Goal: Transaction & Acquisition: Purchase product/service

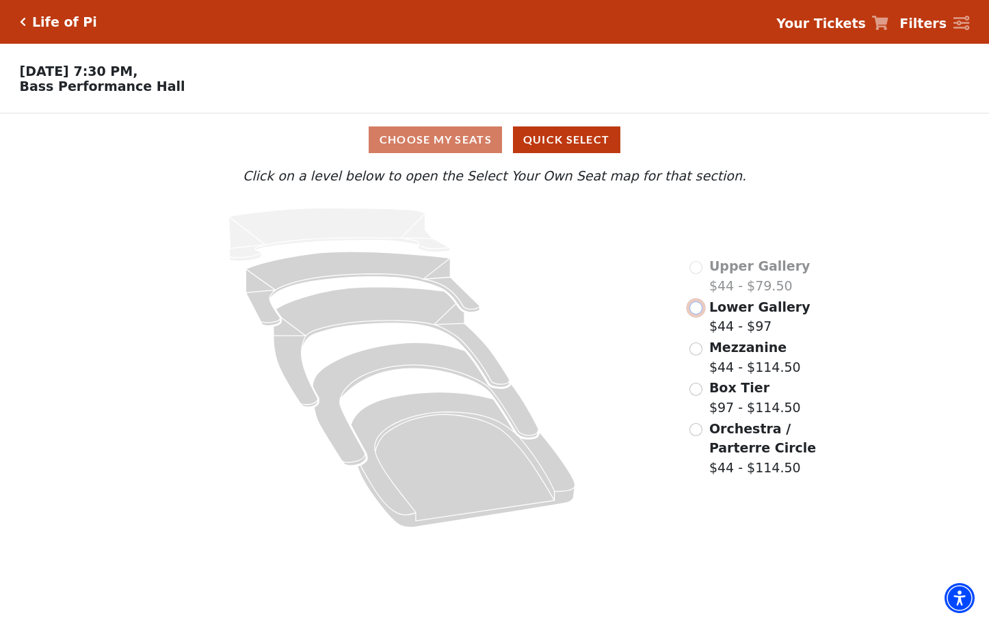
click at [693, 315] on input "Lower Gallery$44 - $97\a" at bounding box center [695, 308] width 13 height 13
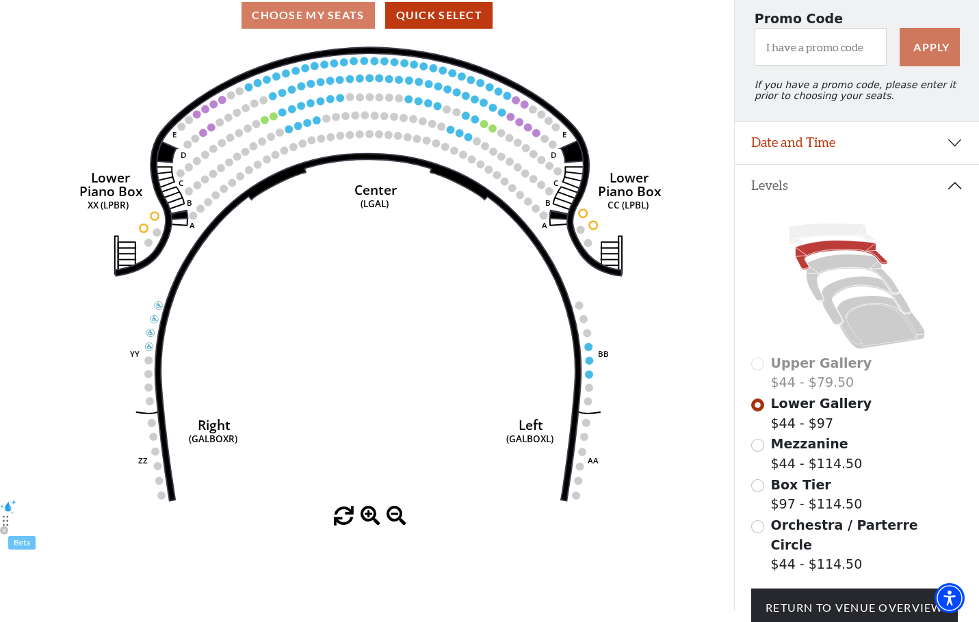
scroll to position [218, 0]
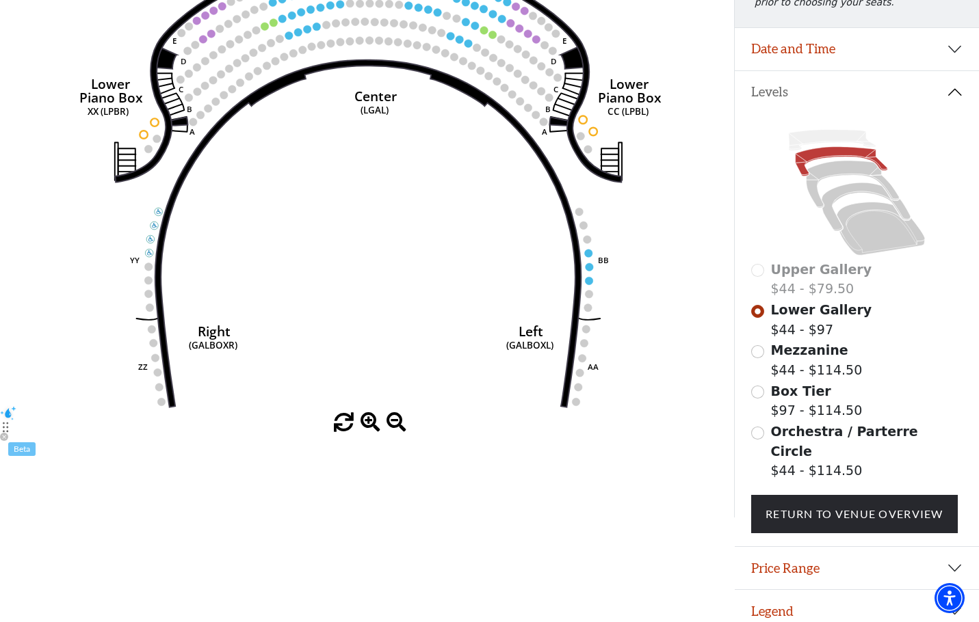
click at [365, 427] on span at bounding box center [370, 423] width 20 height 20
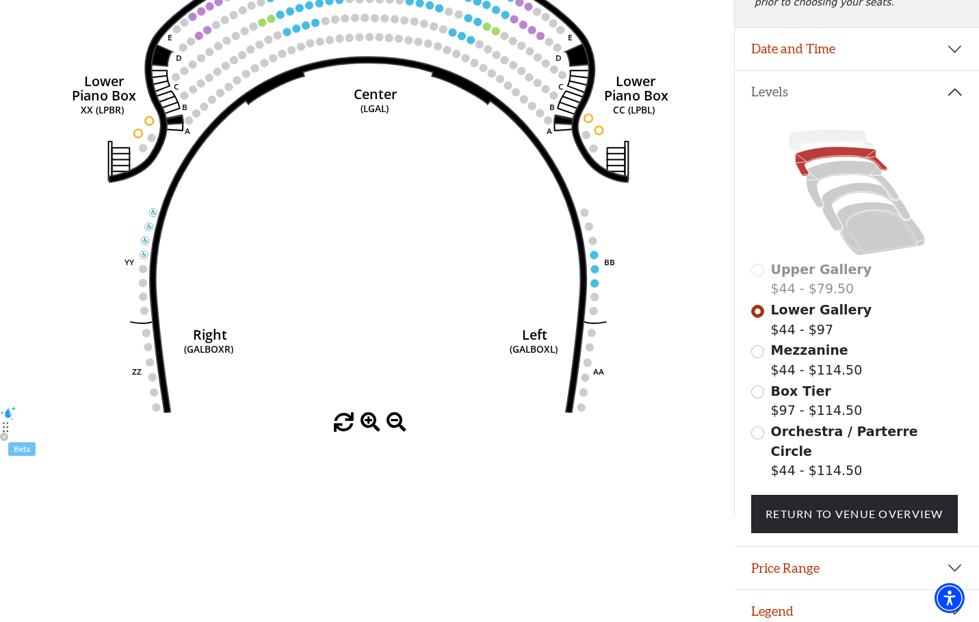
click at [365, 427] on span at bounding box center [370, 423] width 20 height 20
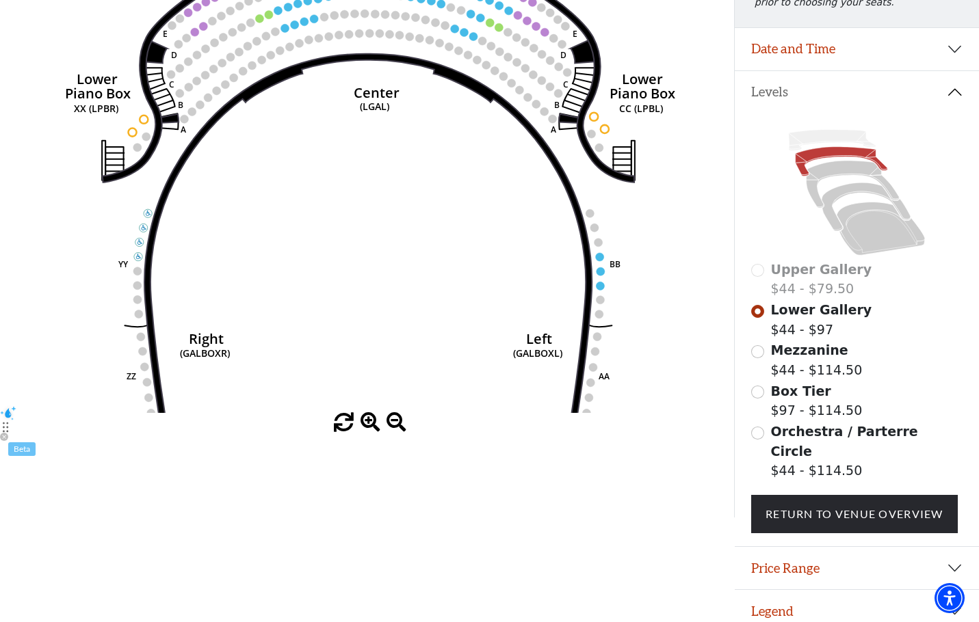
click at [365, 427] on span at bounding box center [370, 423] width 20 height 20
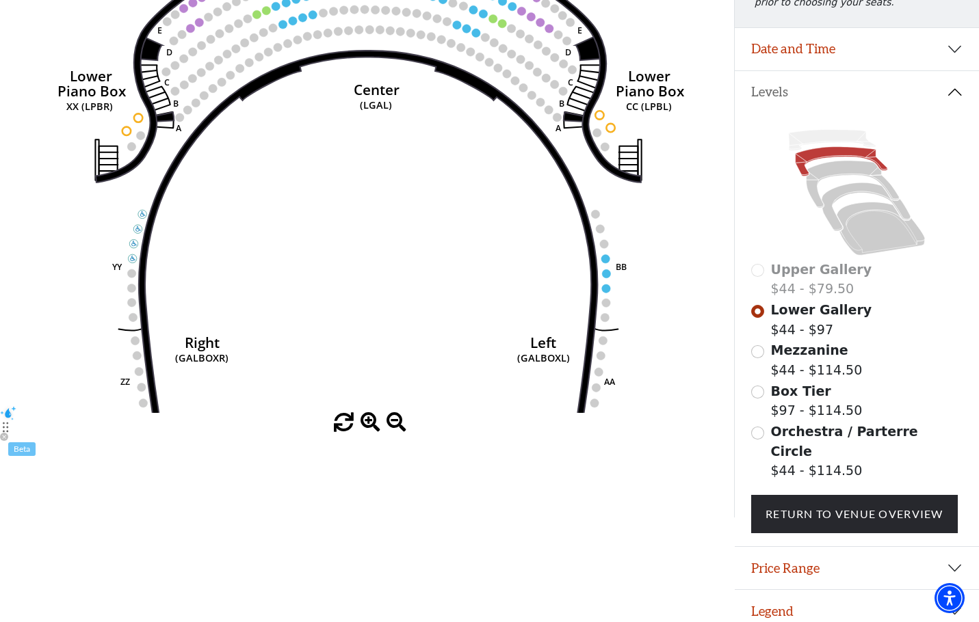
click at [365, 427] on span at bounding box center [370, 423] width 20 height 20
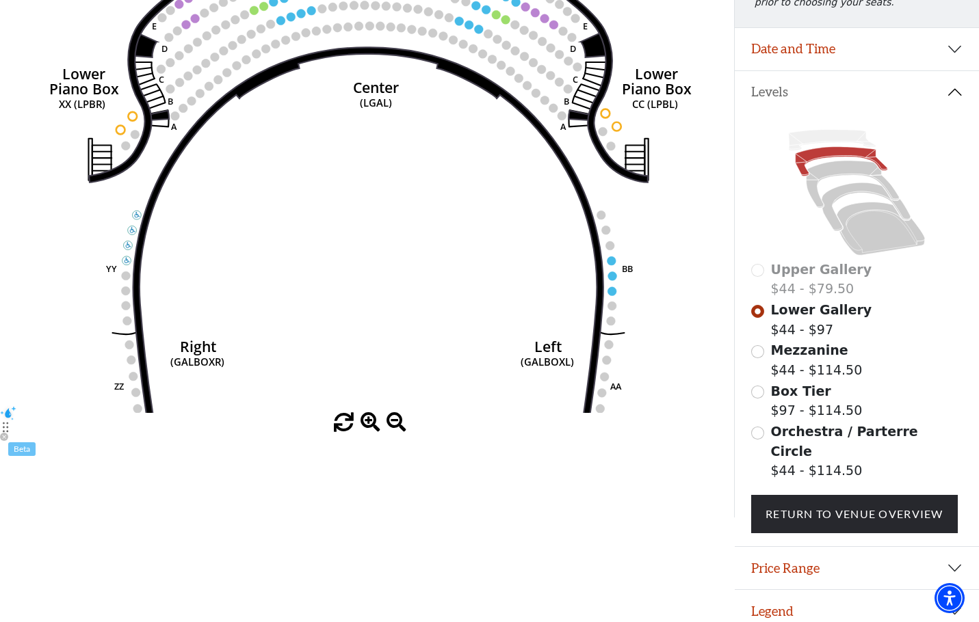
click at [365, 427] on span at bounding box center [370, 423] width 20 height 20
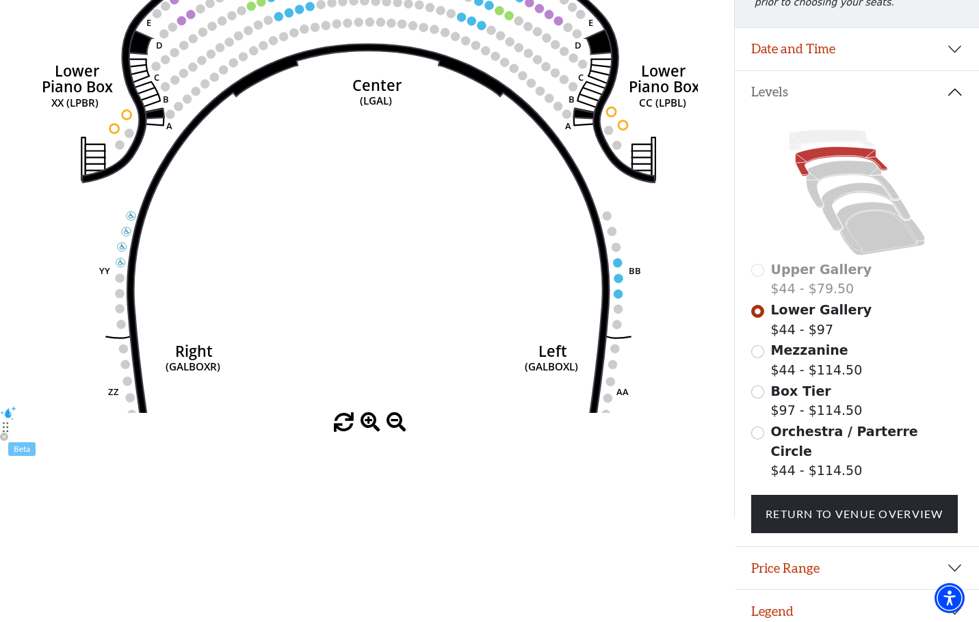
click at [362, 427] on span at bounding box center [370, 423] width 20 height 20
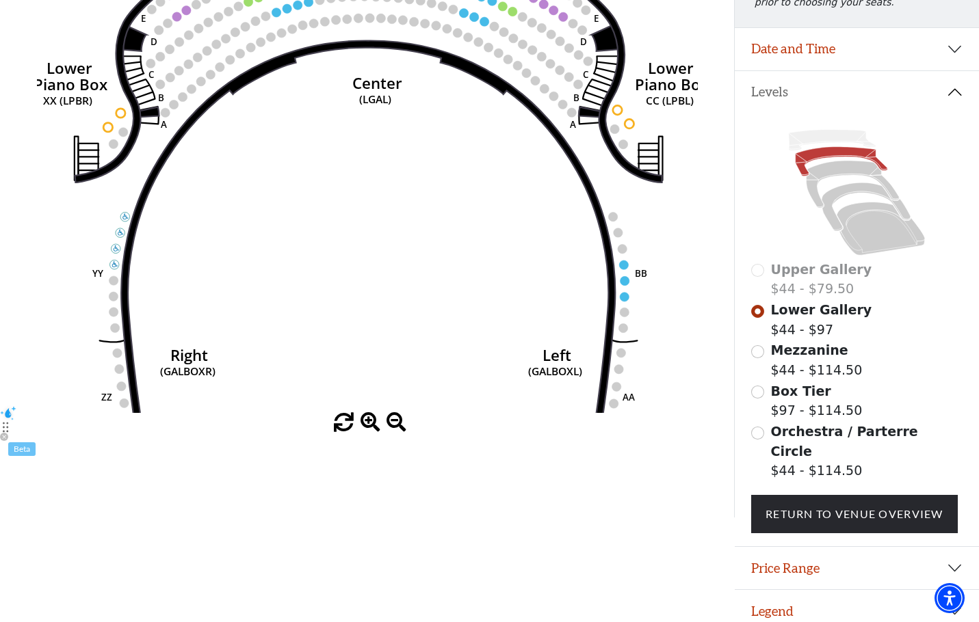
click at [362, 427] on span at bounding box center [370, 423] width 20 height 20
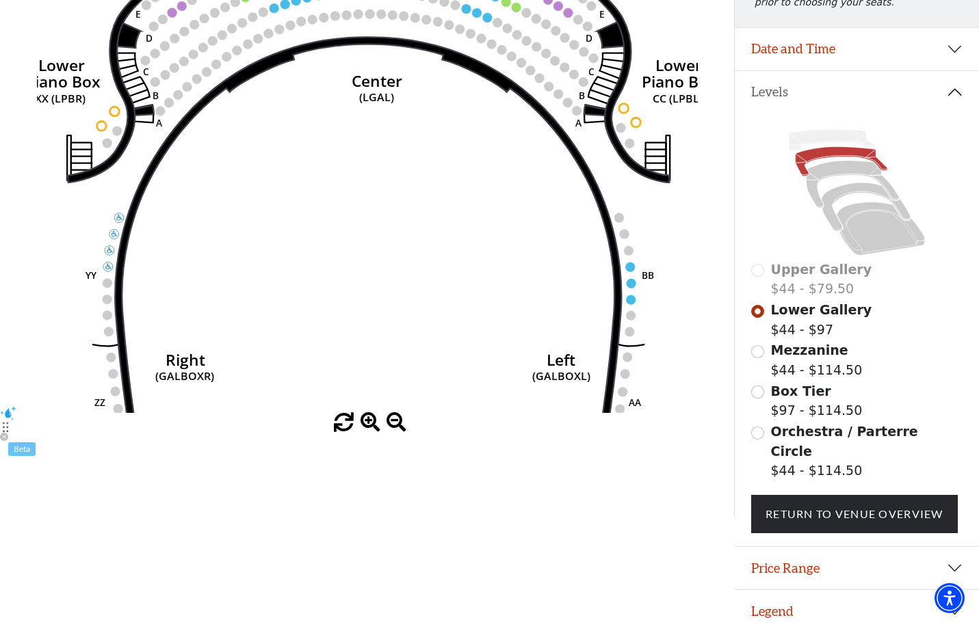
click at [362, 427] on span at bounding box center [370, 423] width 20 height 20
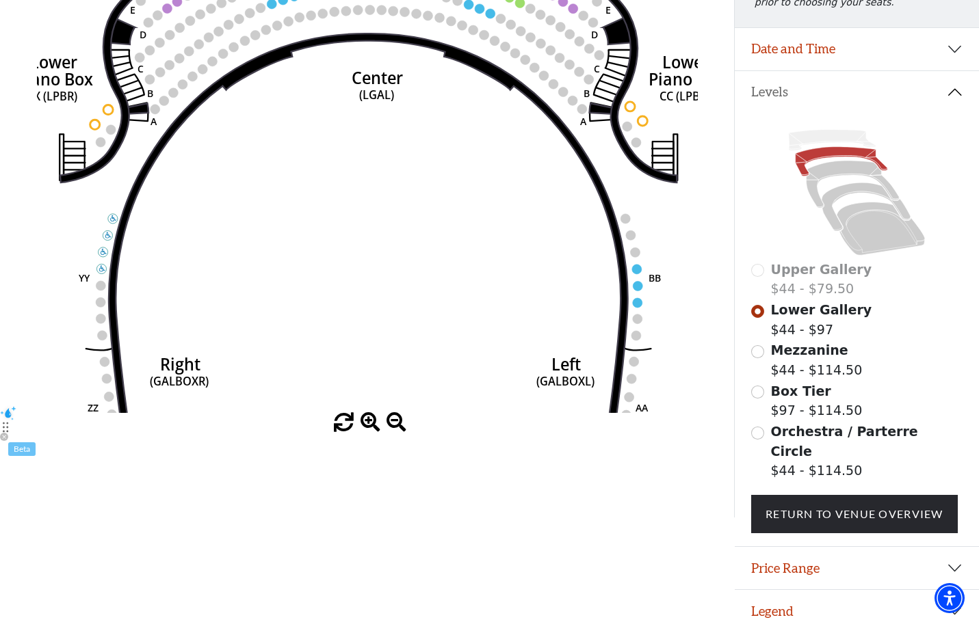
click at [362, 427] on span at bounding box center [370, 423] width 20 height 20
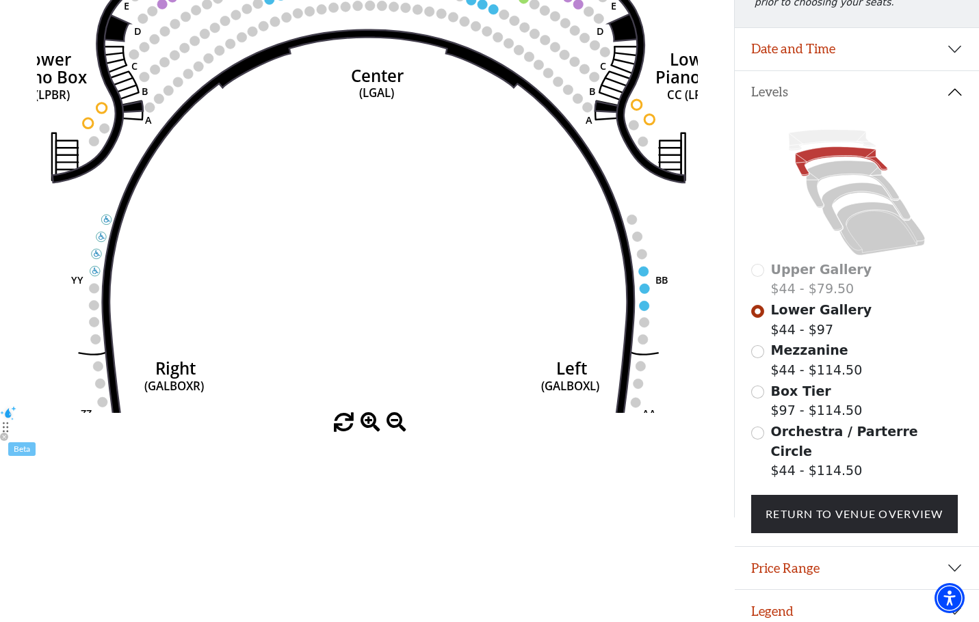
click at [362, 427] on span at bounding box center [370, 423] width 20 height 20
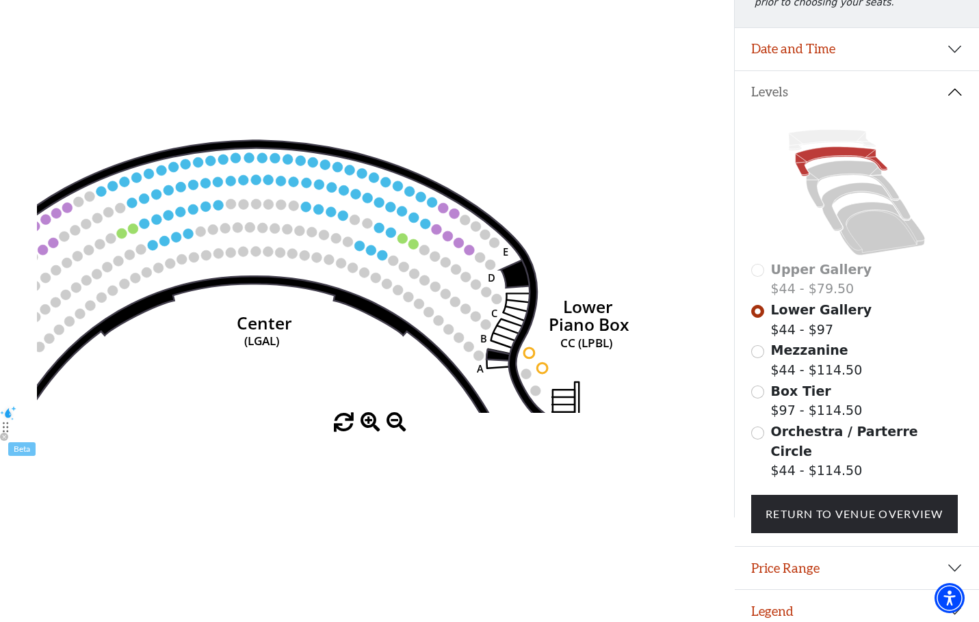
drag, startPoint x: 345, startPoint y: 306, endPoint x: 231, endPoint y: 362, distance: 126.6
click at [231, 362] on icon "Right (GALBOXR) E D C B A E D C B A YY ZZ Left (GALBOXL) BB AA Center Lower Pia…" at bounding box center [367, 180] width 661 height 465
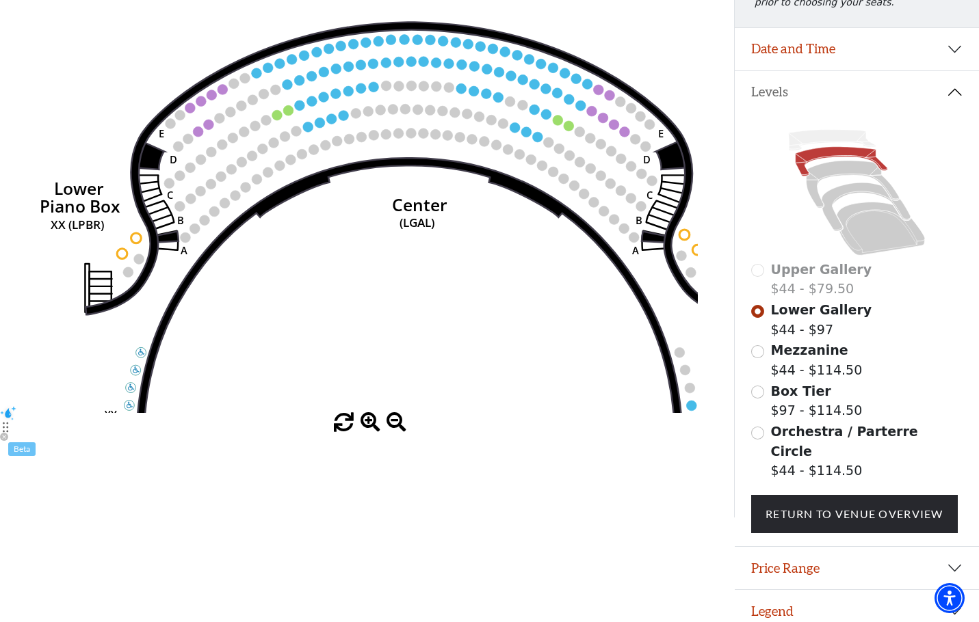
drag, startPoint x: 242, startPoint y: 256, endPoint x: 397, endPoint y: 137, distance: 195.0
click at [397, 137] on circle at bounding box center [398, 133] width 10 height 10
click at [836, 559] on button "Price Range" at bounding box center [856, 568] width 244 height 42
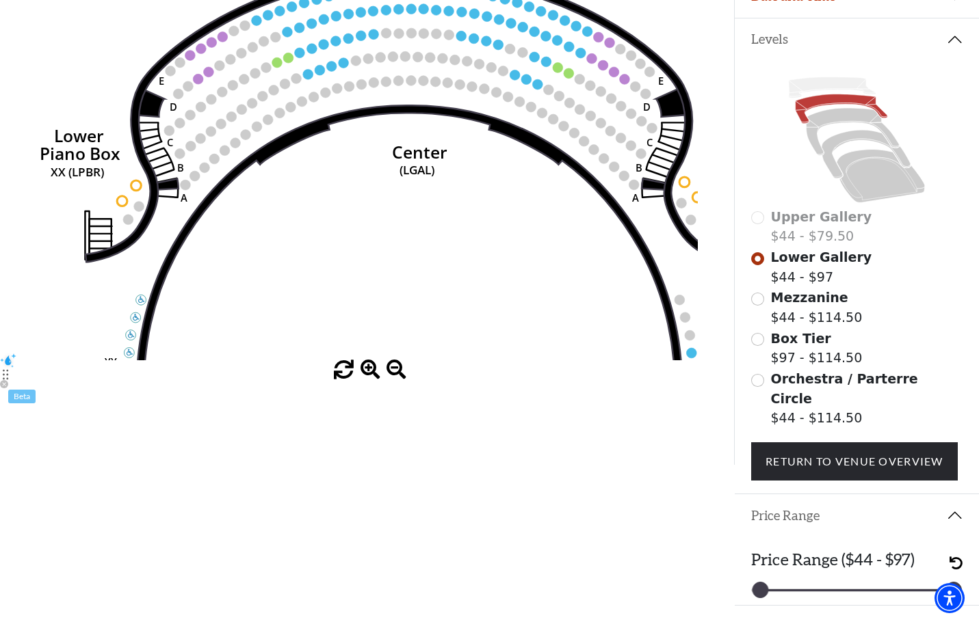
scroll to position [287, 0]
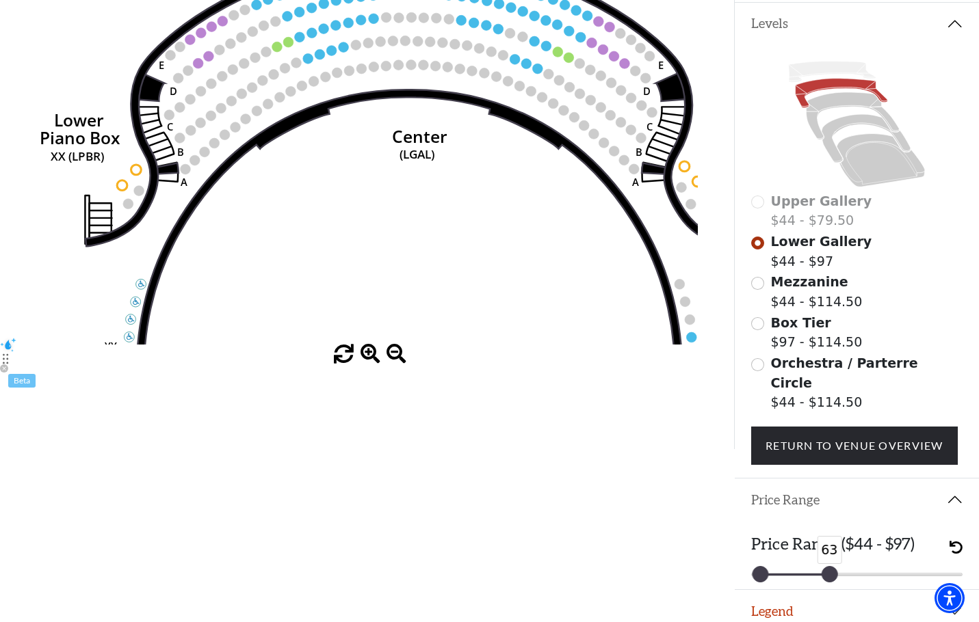
drag, startPoint x: 950, startPoint y: 563, endPoint x: 826, endPoint y: 580, distance: 125.6
click at [826, 449] on div "Promo Code Apply If you have a promo code, please enter it prior to choosing yo…" at bounding box center [856, 138] width 245 height 622
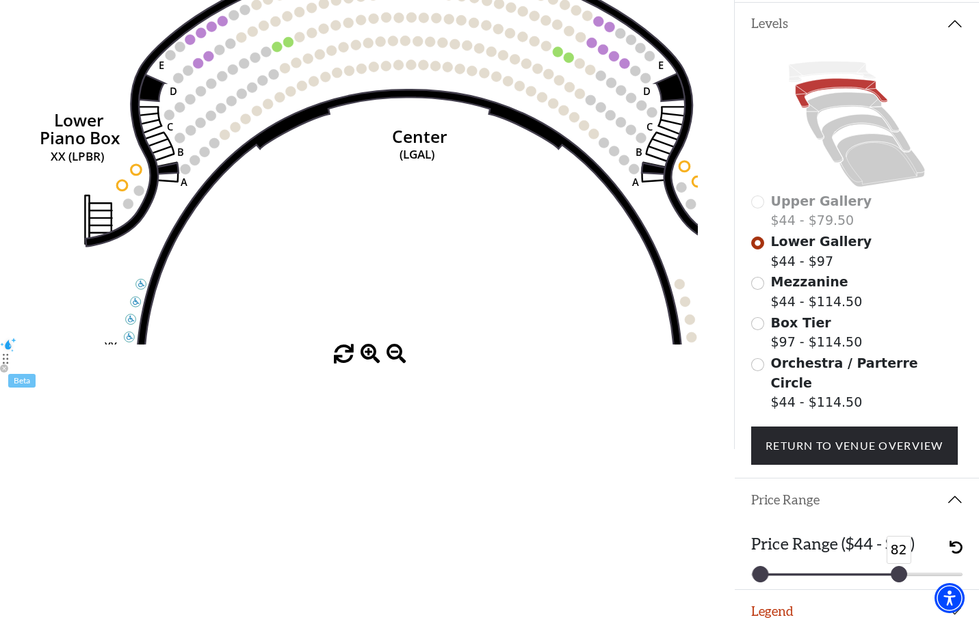
drag, startPoint x: 829, startPoint y: 568, endPoint x: 896, endPoint y: 567, distance: 67.7
click at [896, 567] on div at bounding box center [898, 574] width 15 height 15
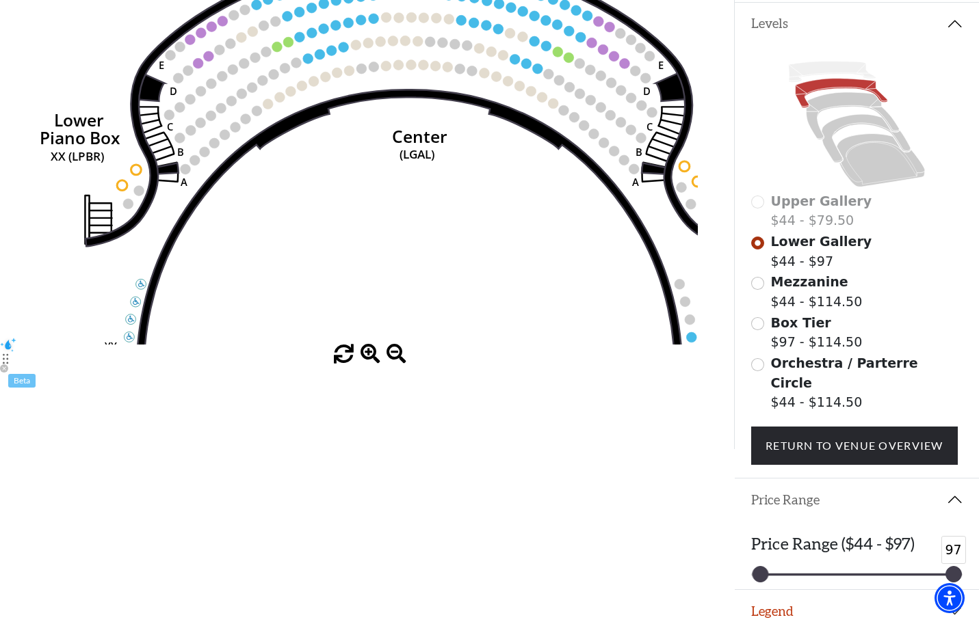
drag, startPoint x: 899, startPoint y: 566, endPoint x: 991, endPoint y: 553, distance: 94.0
click at [979, 336] on html "Skip to main content Enable accessibility for low vision Open the accessibility…" at bounding box center [489, 24] width 979 height 622
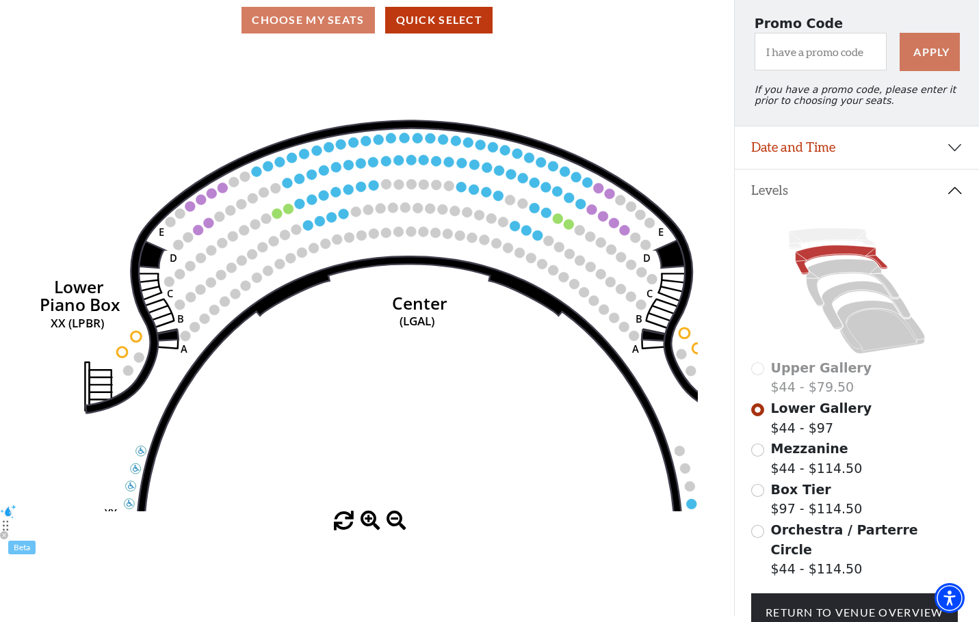
scroll to position [0, 0]
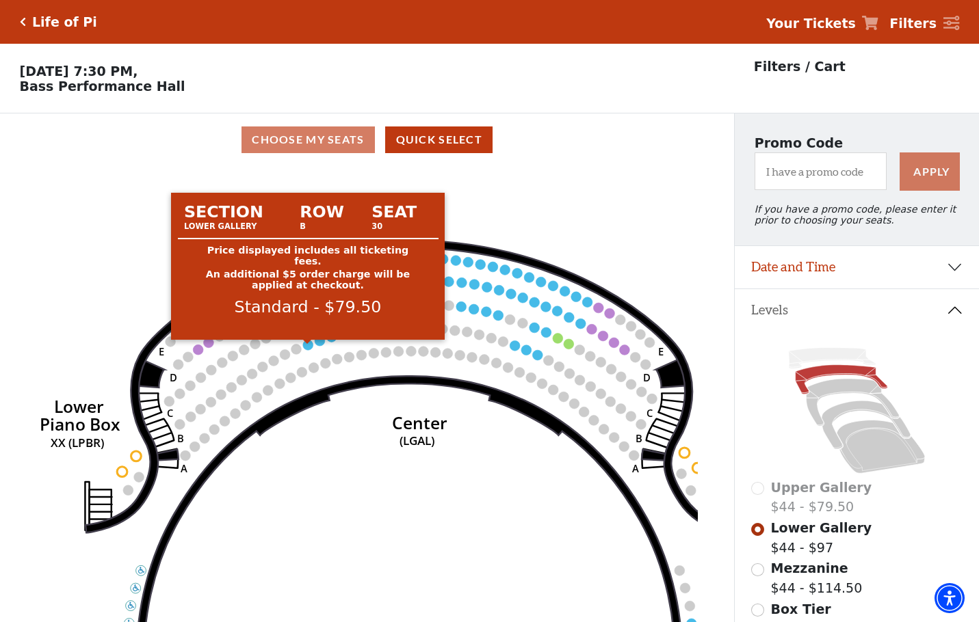
click at [307, 350] on circle at bounding box center [307, 345] width 10 height 10
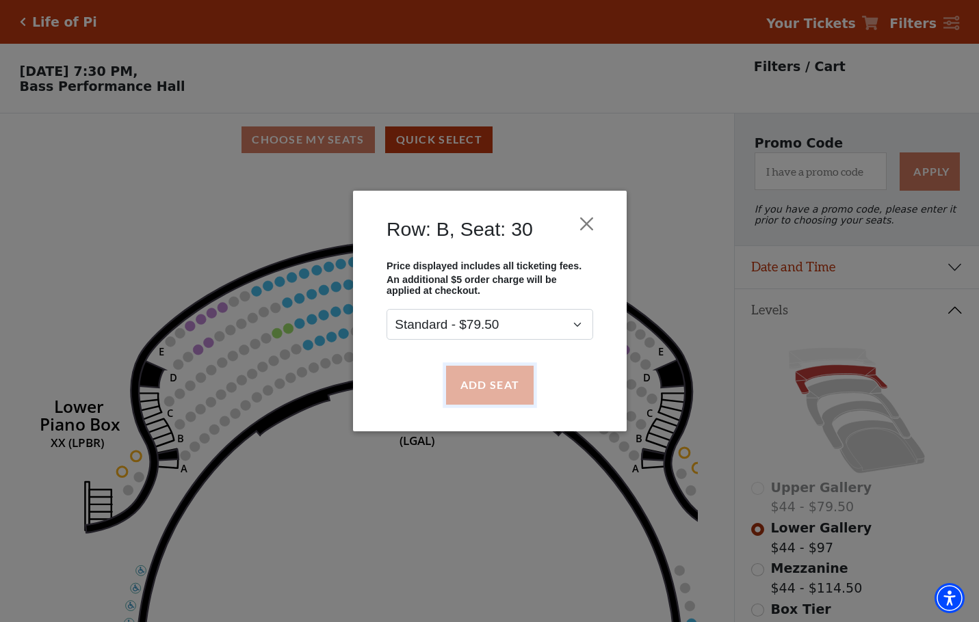
click at [516, 381] on button "Add Seat" at bounding box center [489, 385] width 88 height 38
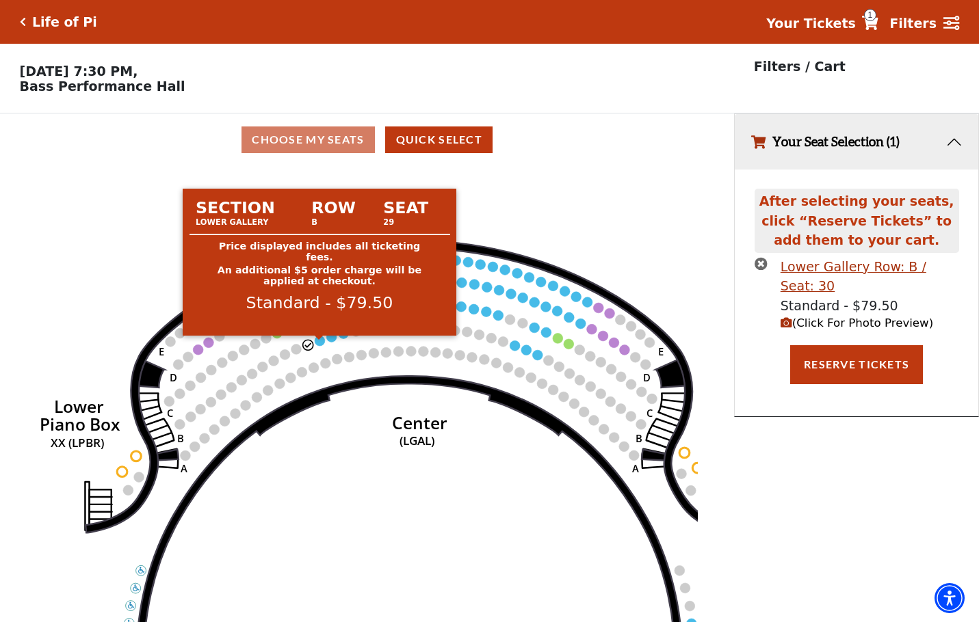
click at [315, 346] on circle at bounding box center [320, 341] width 10 height 10
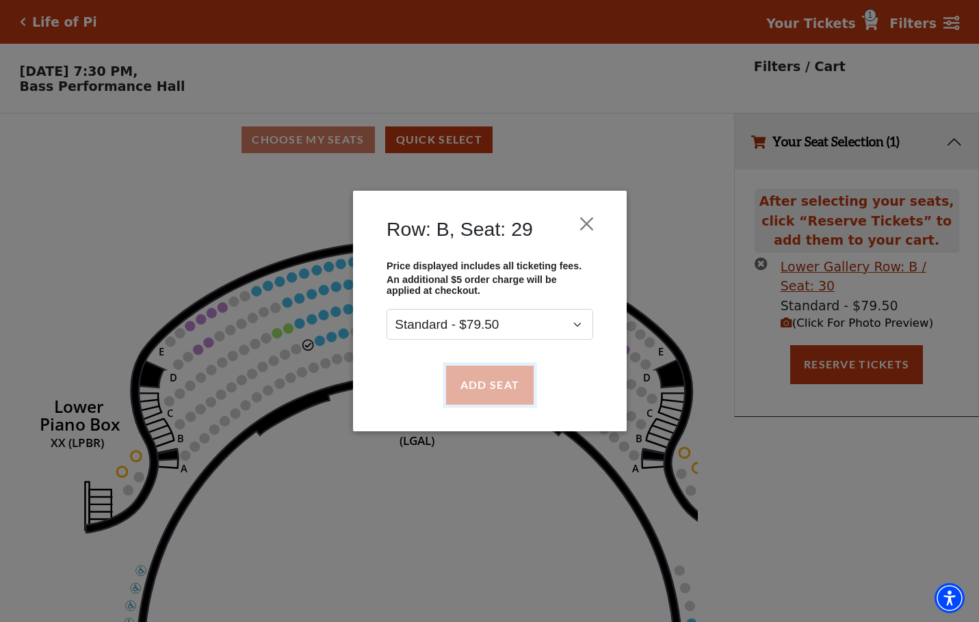
click at [494, 397] on button "Add Seat" at bounding box center [489, 385] width 88 height 38
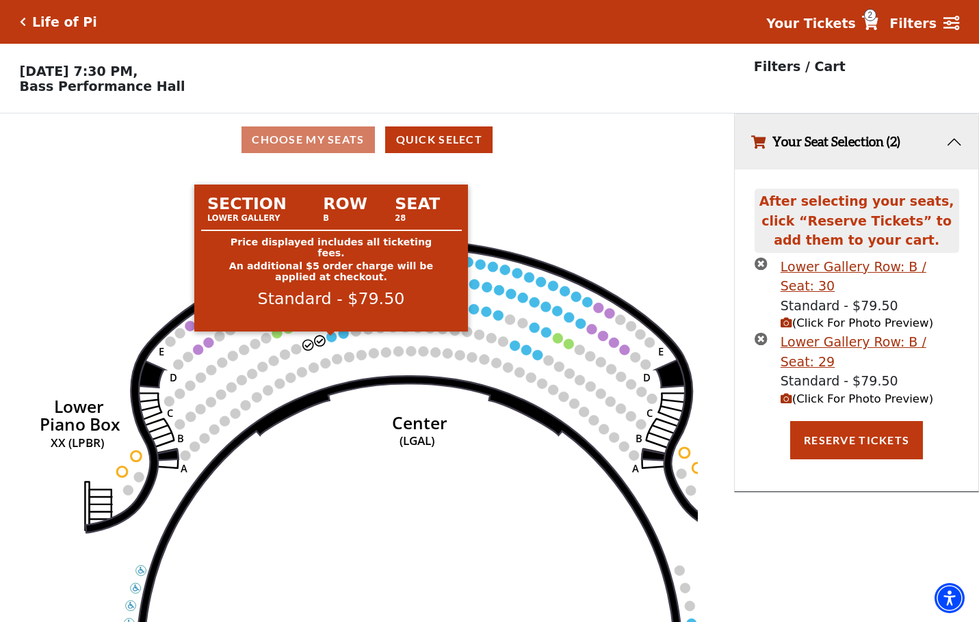
click at [327, 342] on circle at bounding box center [331, 337] width 10 height 10
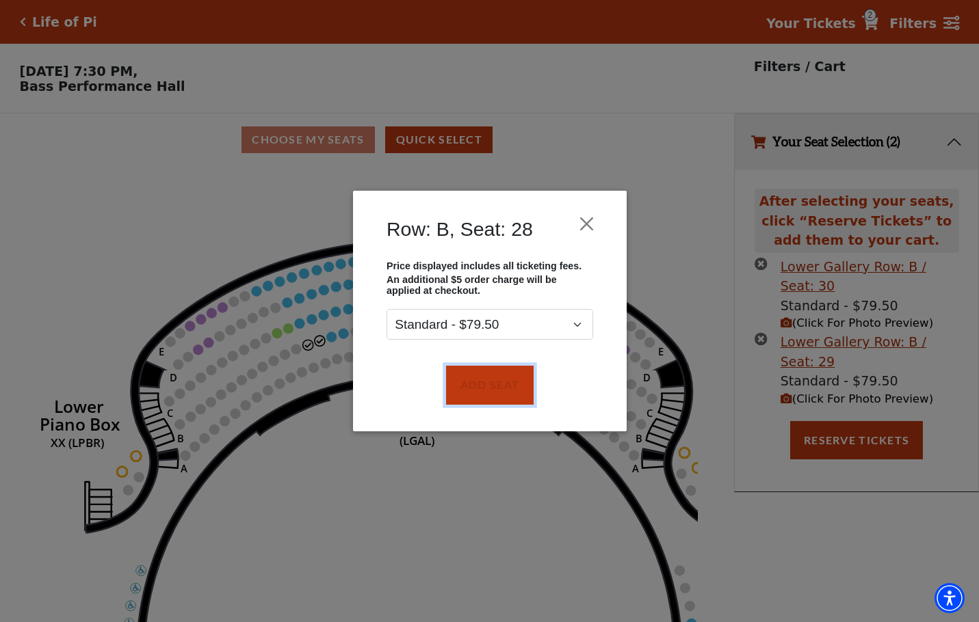
drag, startPoint x: 464, startPoint y: 380, endPoint x: 372, endPoint y: 352, distance: 95.8
click at [460, 380] on button "Add Seat" at bounding box center [489, 385] width 88 height 38
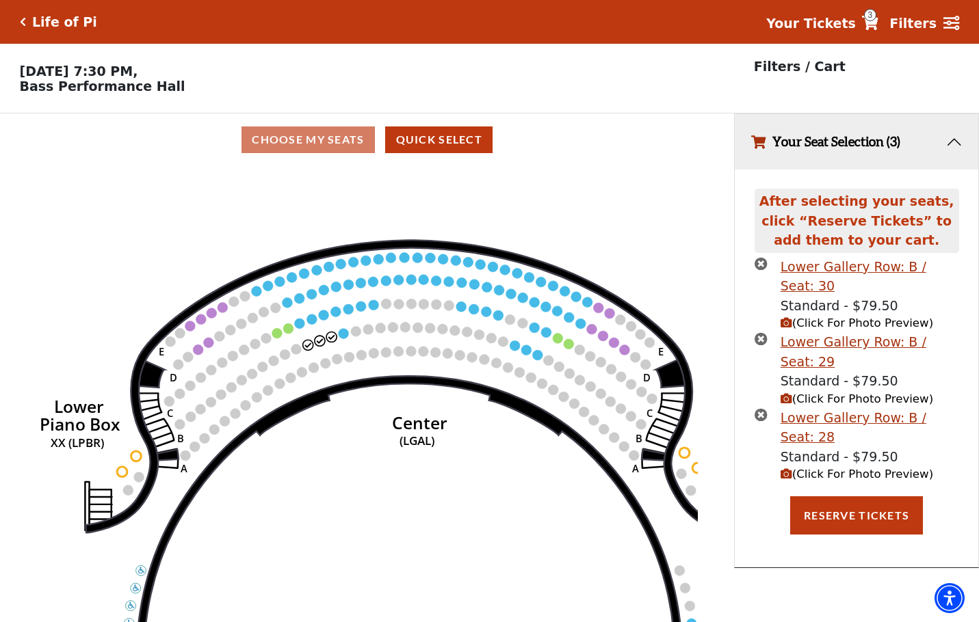
click at [345, 338] on circle at bounding box center [343, 333] width 10 height 10
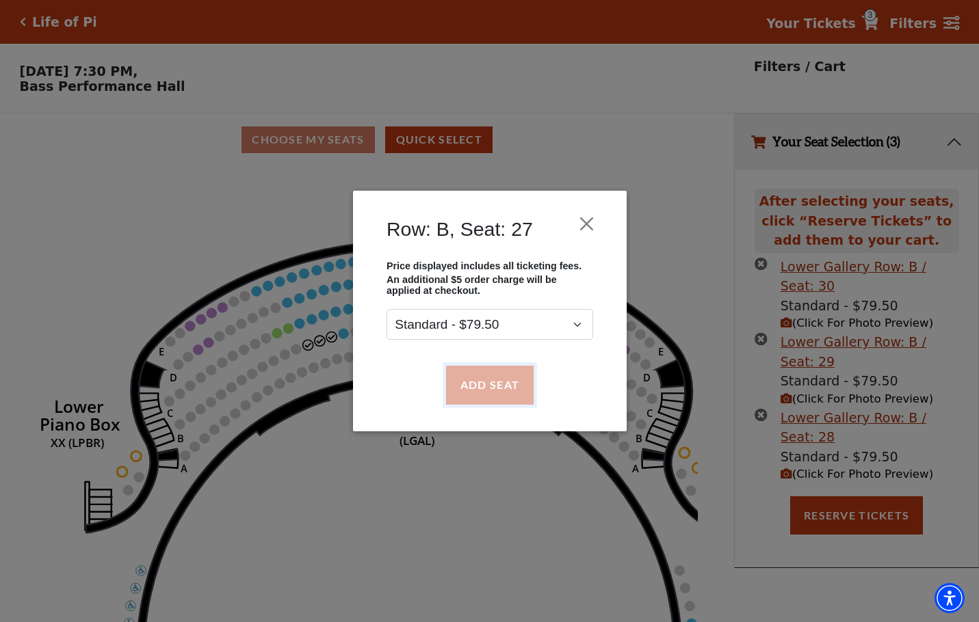
click at [460, 374] on button "Add Seat" at bounding box center [489, 385] width 88 height 38
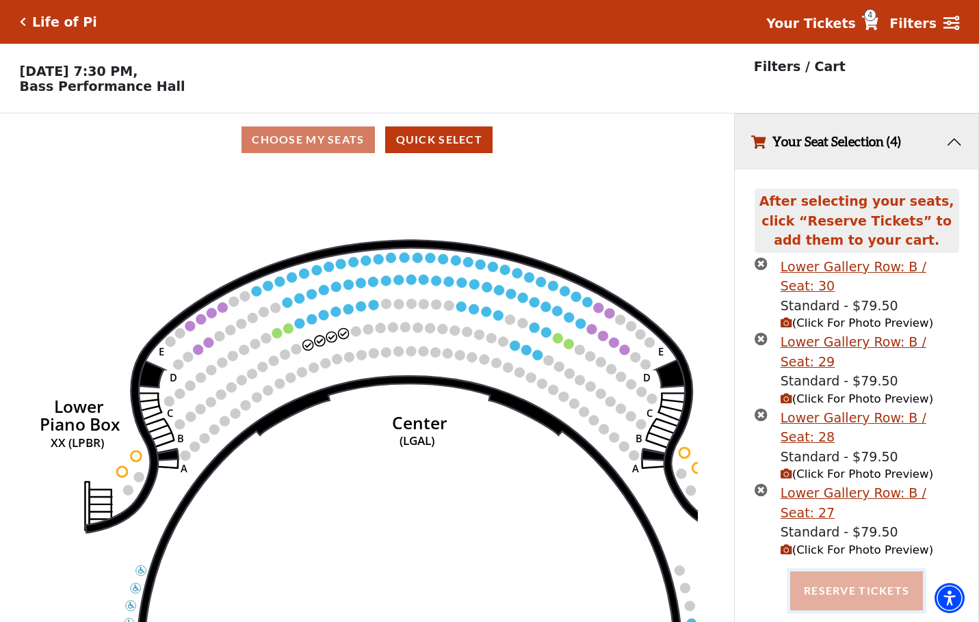
click at [841, 572] on button "Reserve Tickets" at bounding box center [856, 591] width 133 height 38
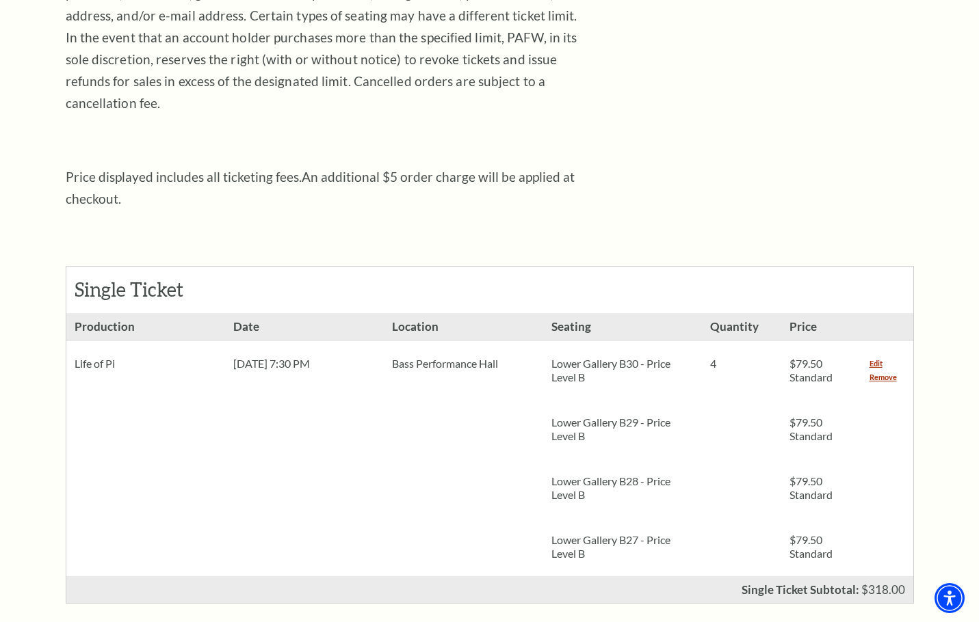
scroll to position [439, 0]
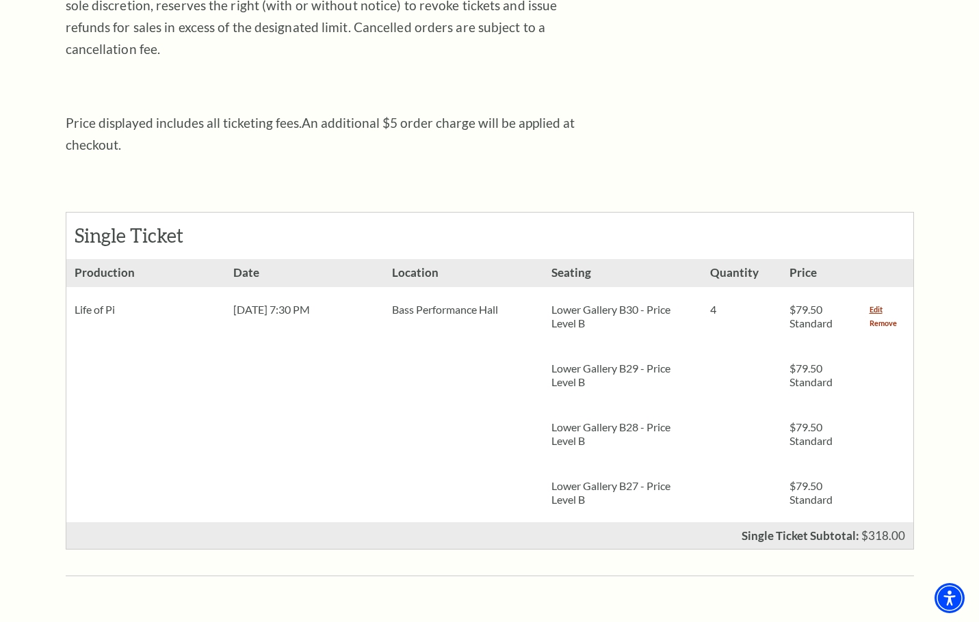
click at [882, 317] on link "Remove" at bounding box center [882, 324] width 27 height 14
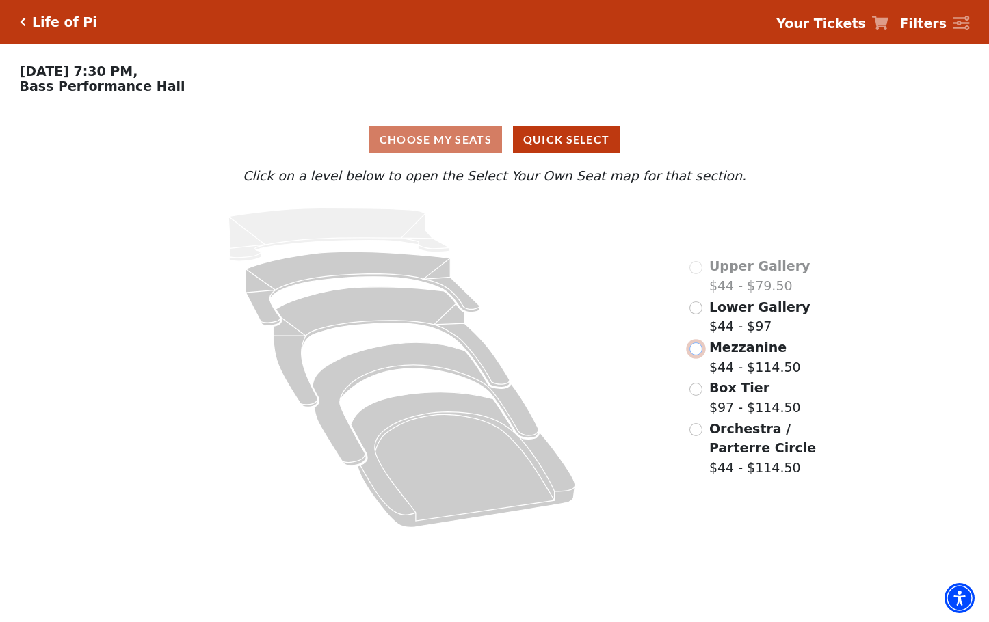
click at [697, 354] on input "Mezzanine$44 - $114.50\a" at bounding box center [695, 349] width 13 height 13
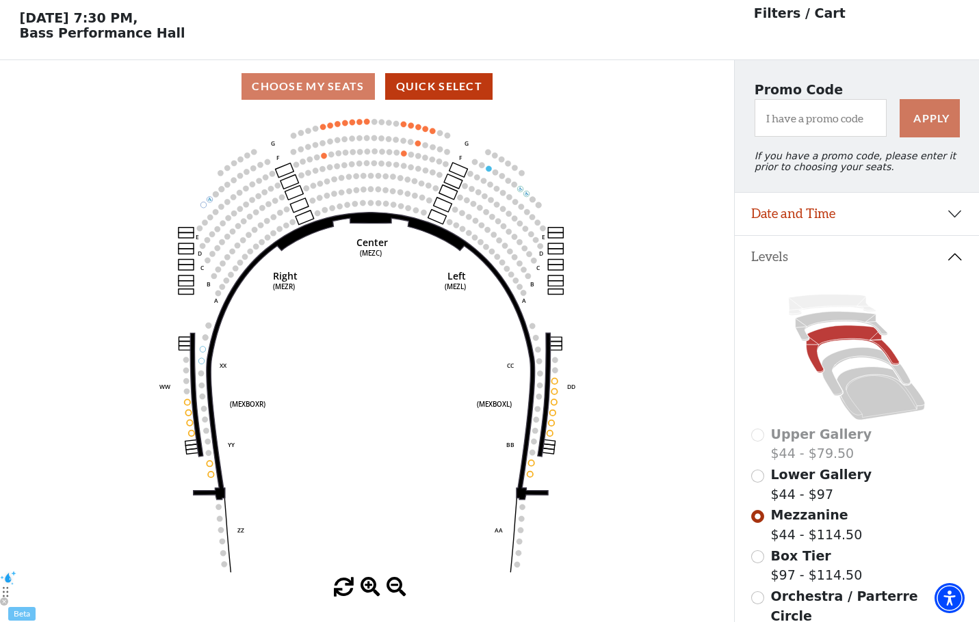
scroll to position [64, 0]
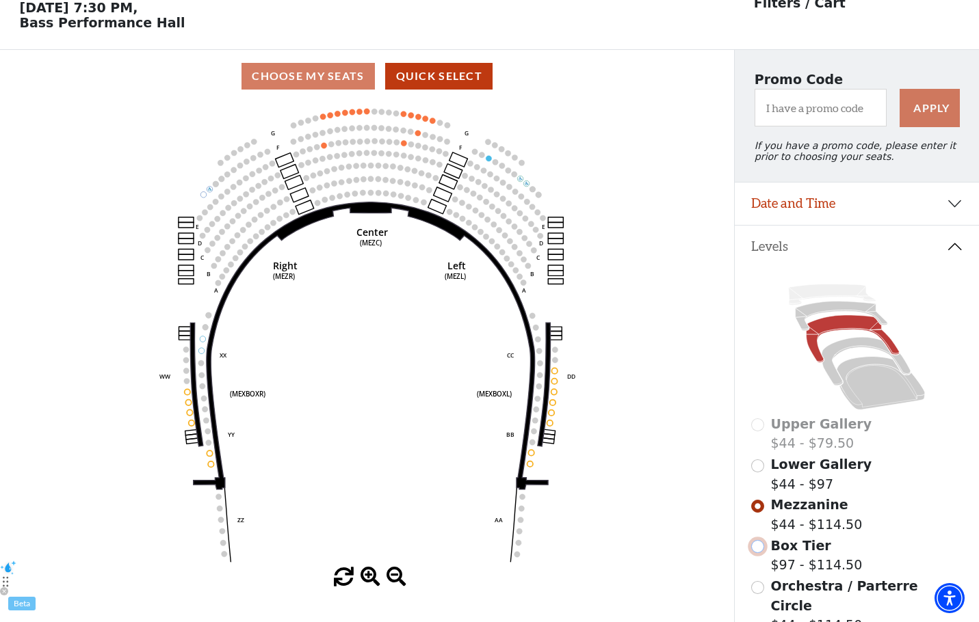
click at [757, 553] on input "Box Tier$97 - $114.50\a" at bounding box center [757, 546] width 13 height 13
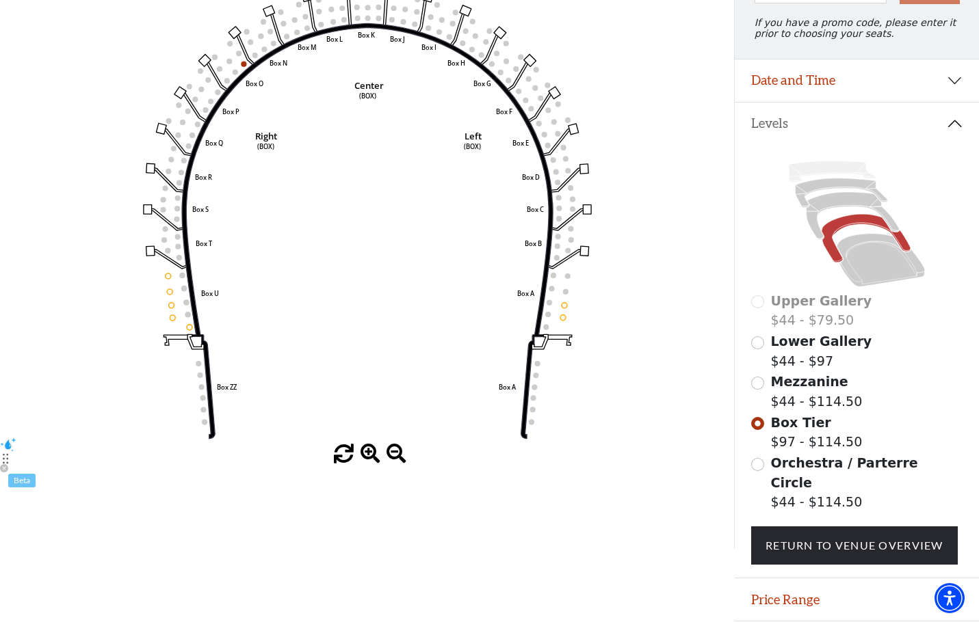
scroll to position [218, 0]
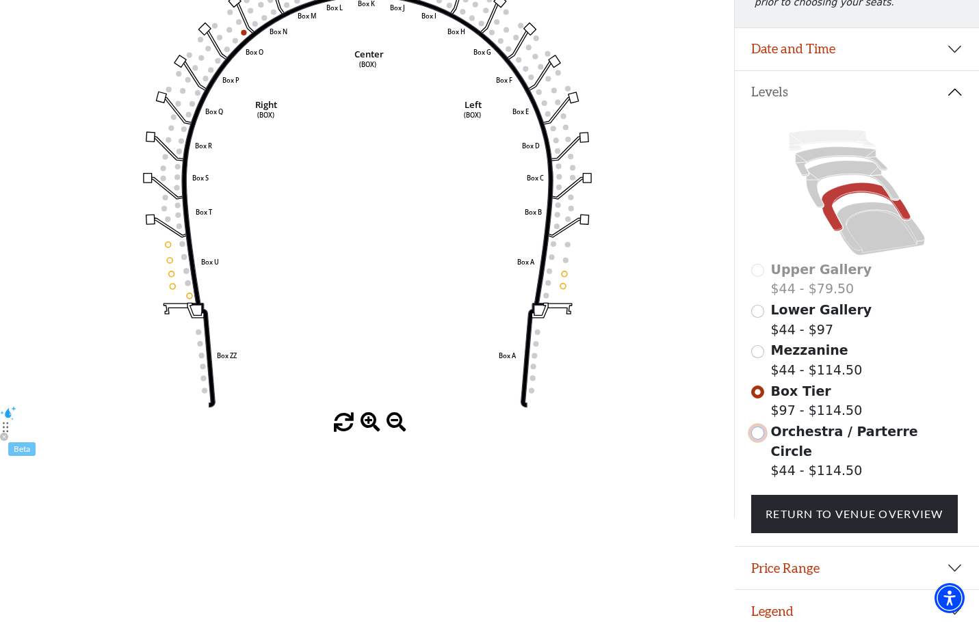
click at [758, 440] on input "Orchestra / Parterre Circle$44 - $114.50\a" at bounding box center [757, 433] width 13 height 13
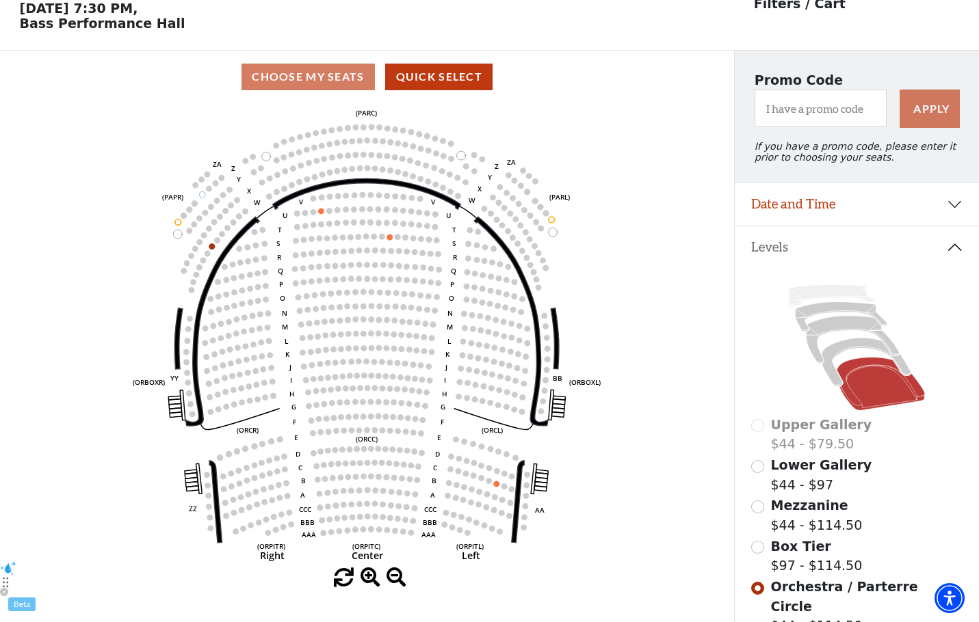
scroll to position [64, 0]
click at [759, 472] on input "Lower Gallery$44 - $97\a" at bounding box center [757, 466] width 13 height 13
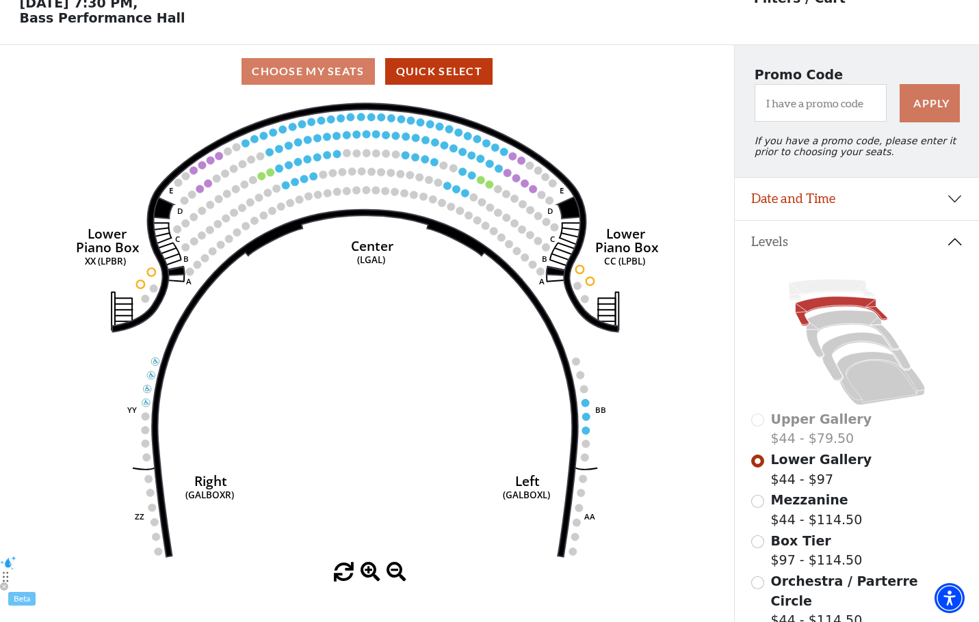
scroll to position [0, 0]
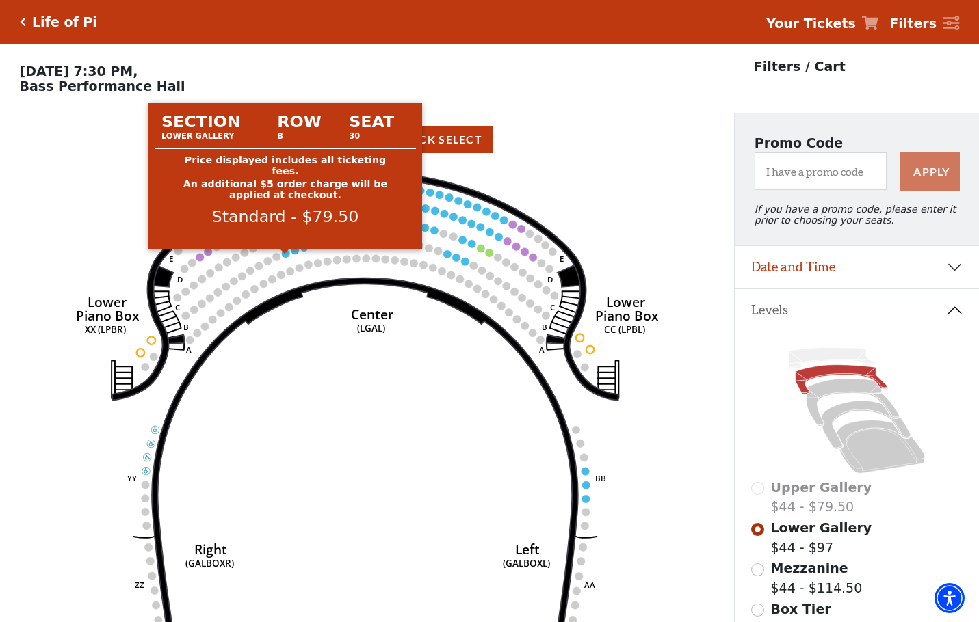
click at [284, 258] on circle at bounding box center [286, 254] width 8 height 8
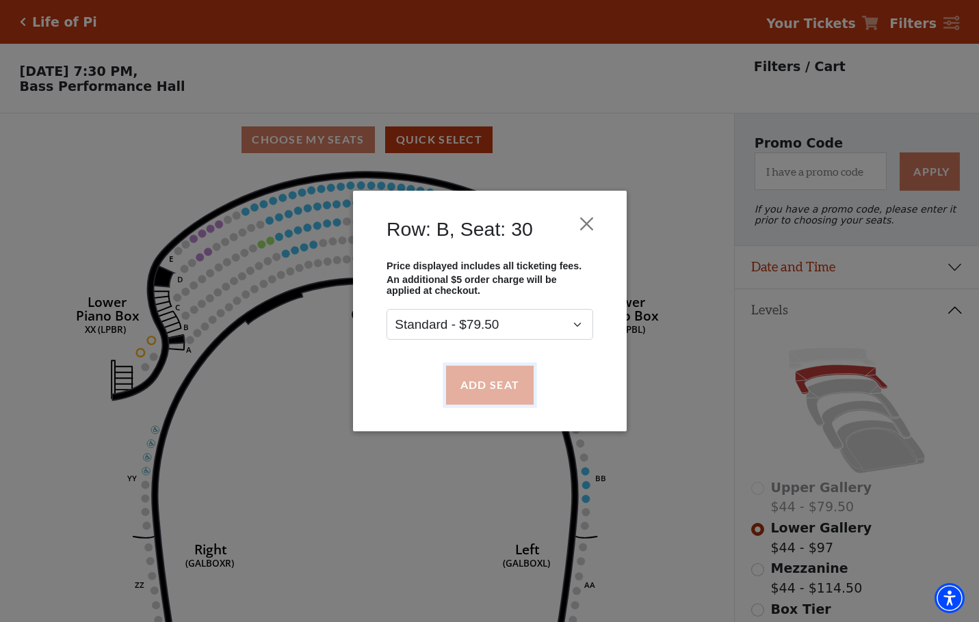
click at [515, 373] on button "Add Seat" at bounding box center [489, 385] width 88 height 38
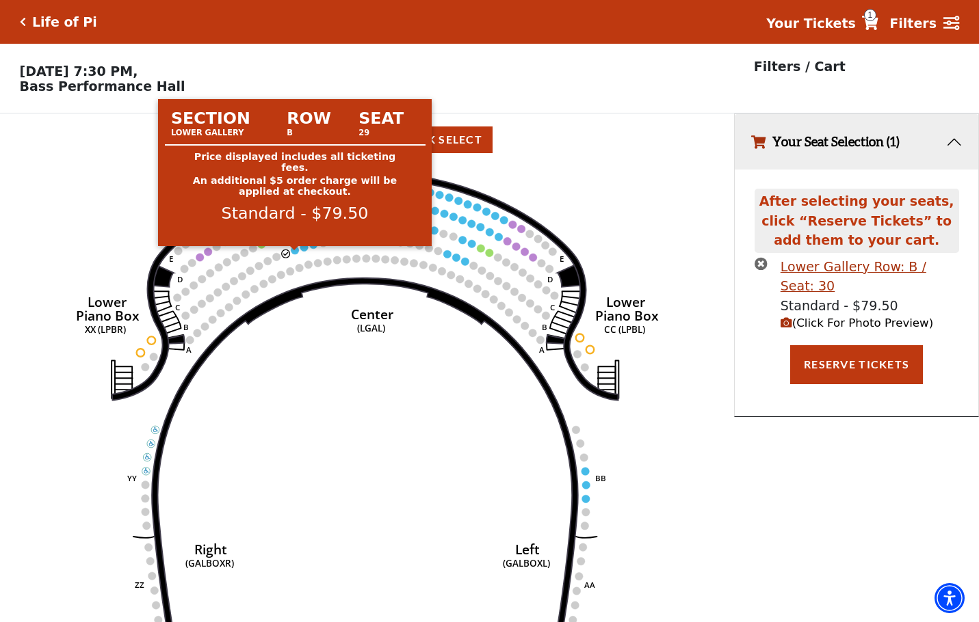
click at [293, 253] on circle at bounding box center [295, 250] width 8 height 8
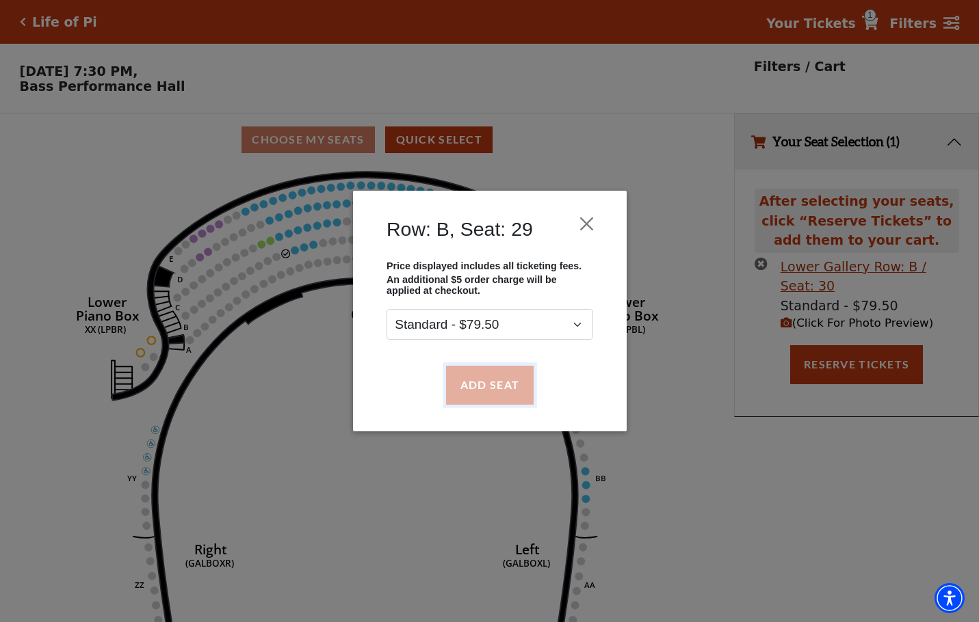
click at [471, 396] on button "Add Seat" at bounding box center [489, 385] width 88 height 38
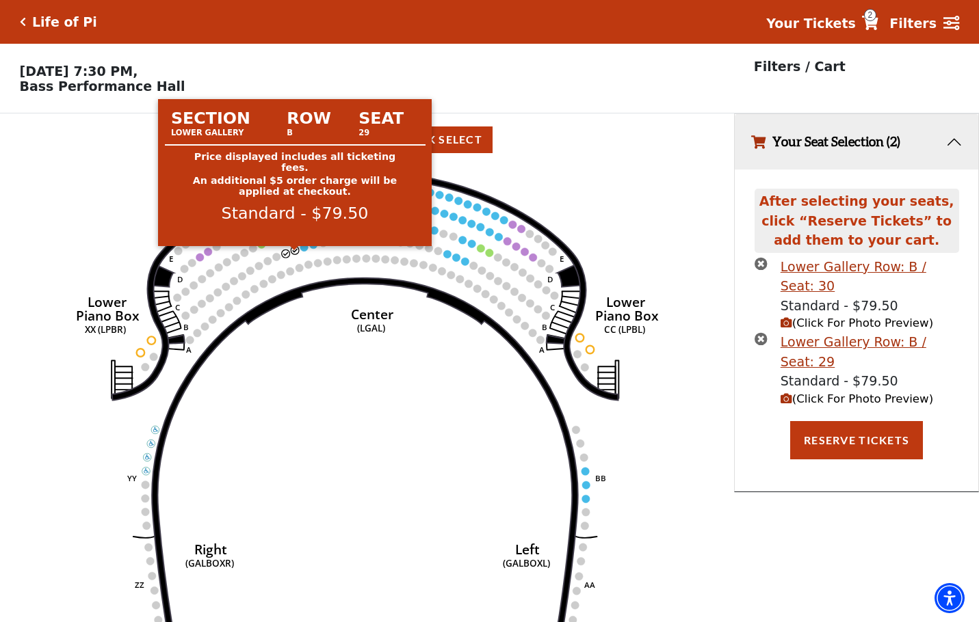
click at [296, 254] on circle at bounding box center [295, 250] width 8 height 8
click at [291, 254] on circle at bounding box center [295, 250] width 8 height 8
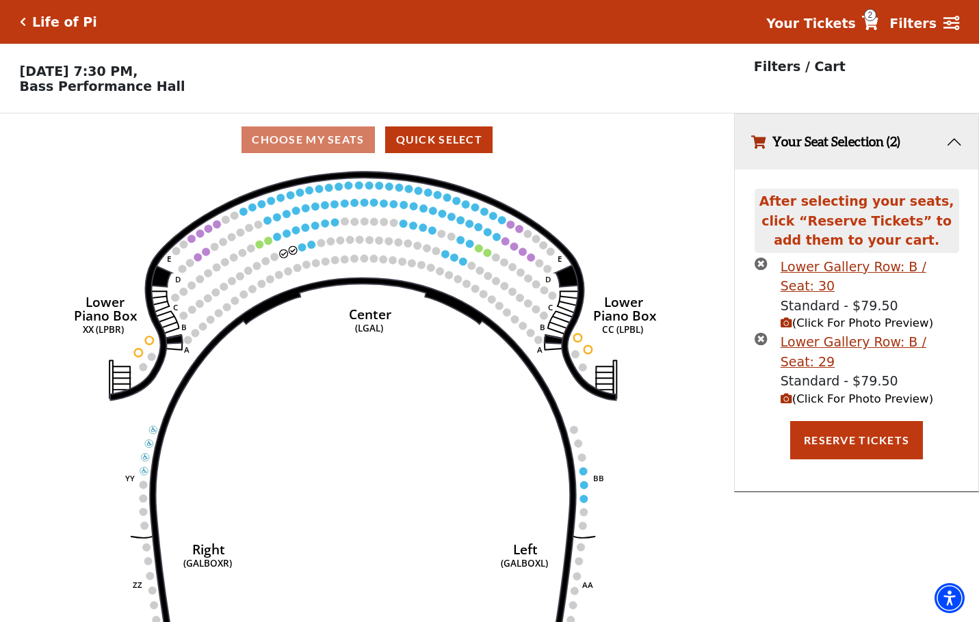
drag, startPoint x: 762, startPoint y: 269, endPoint x: 764, endPoint y: 315, distance: 45.9
click at [761, 269] on icon "times-circle" at bounding box center [760, 263] width 13 height 13
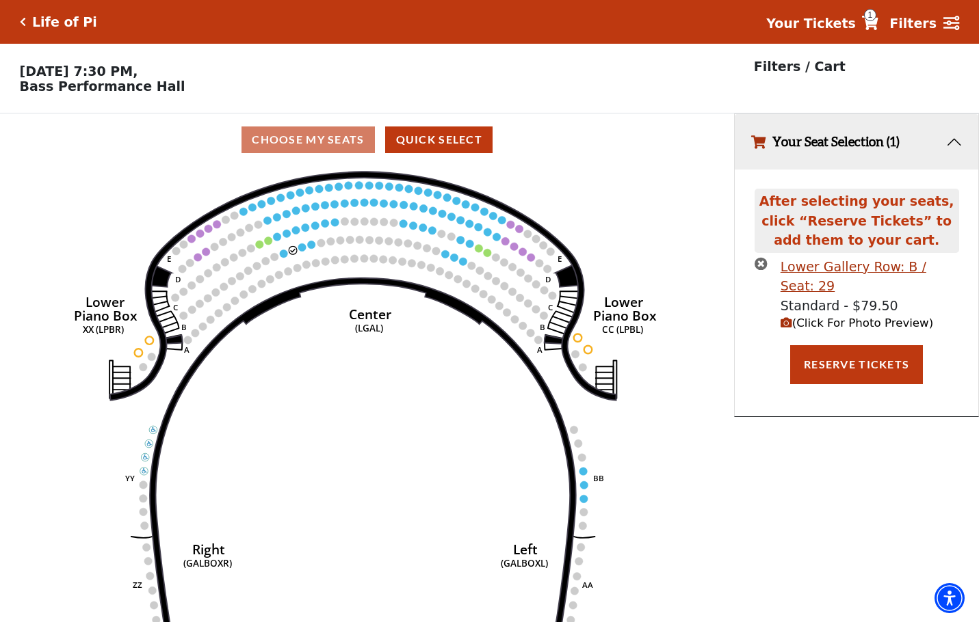
click at [760, 270] on icon "times-circle" at bounding box center [760, 263] width 13 height 13
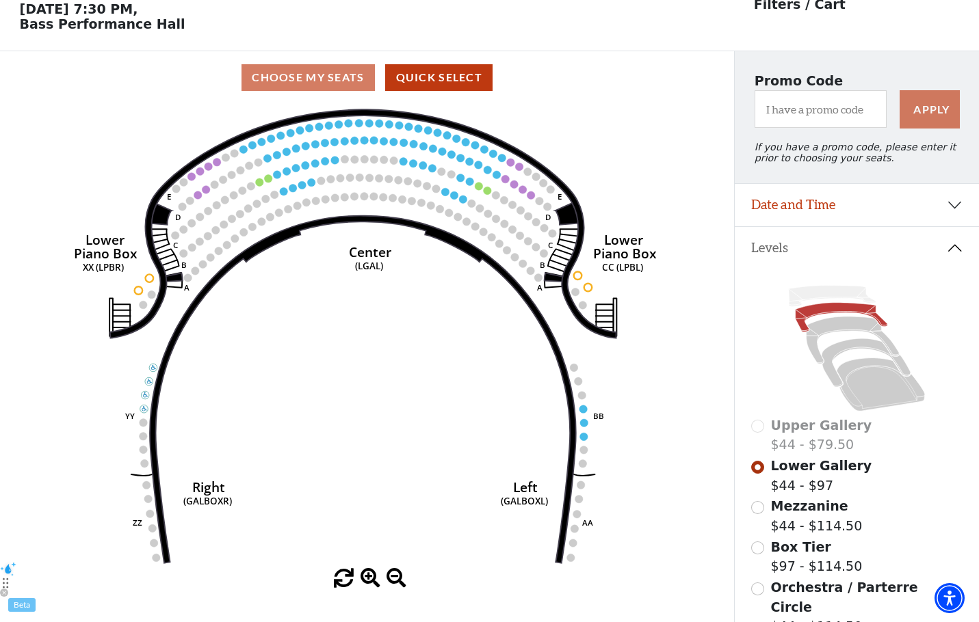
scroll to position [36, 0]
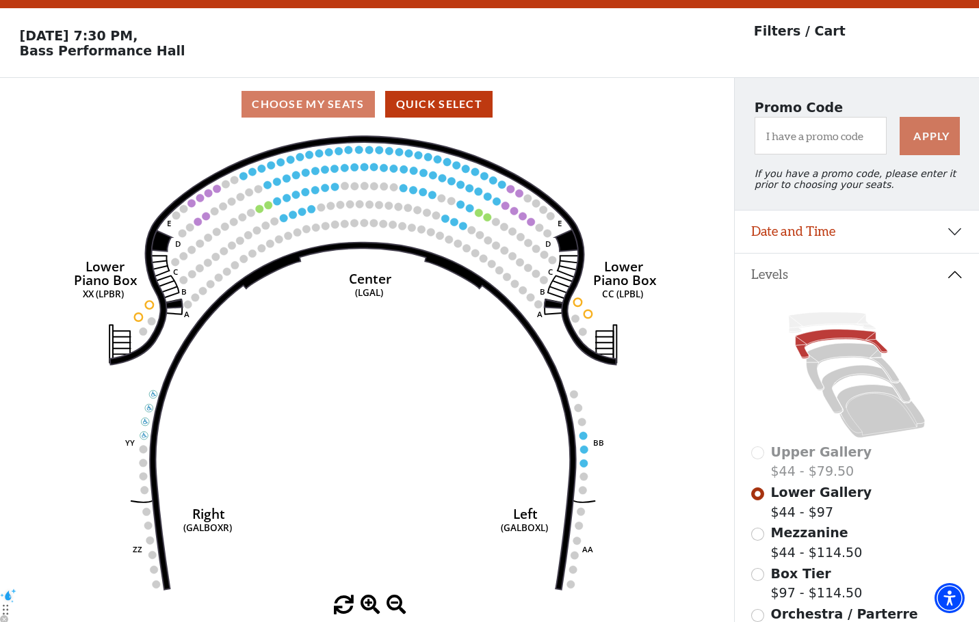
click at [245, 181] on use "Seat Selected" at bounding box center [243, 176] width 9 height 9
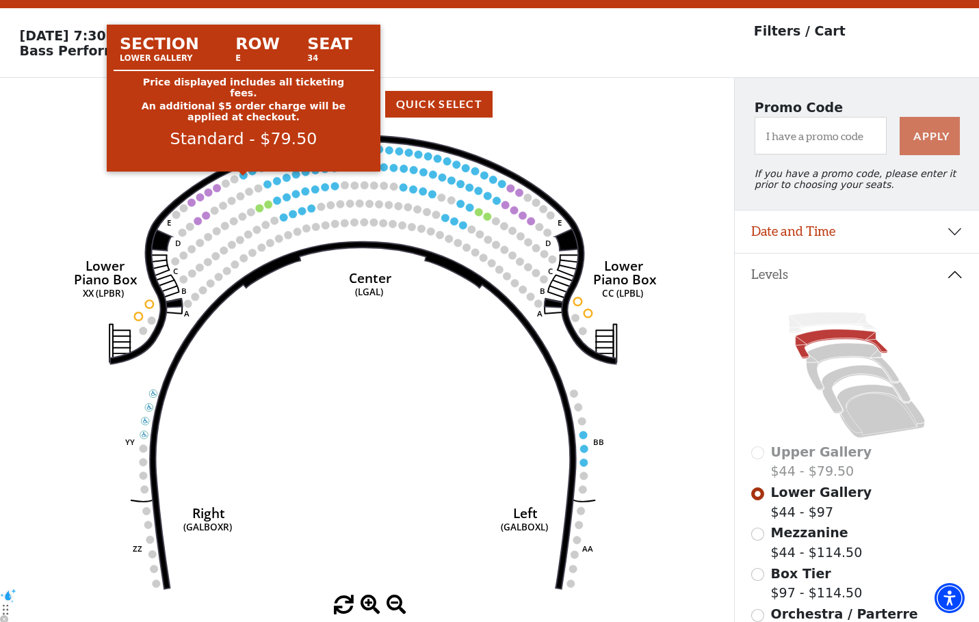
click at [242, 179] on circle at bounding box center [243, 176] width 8 height 8
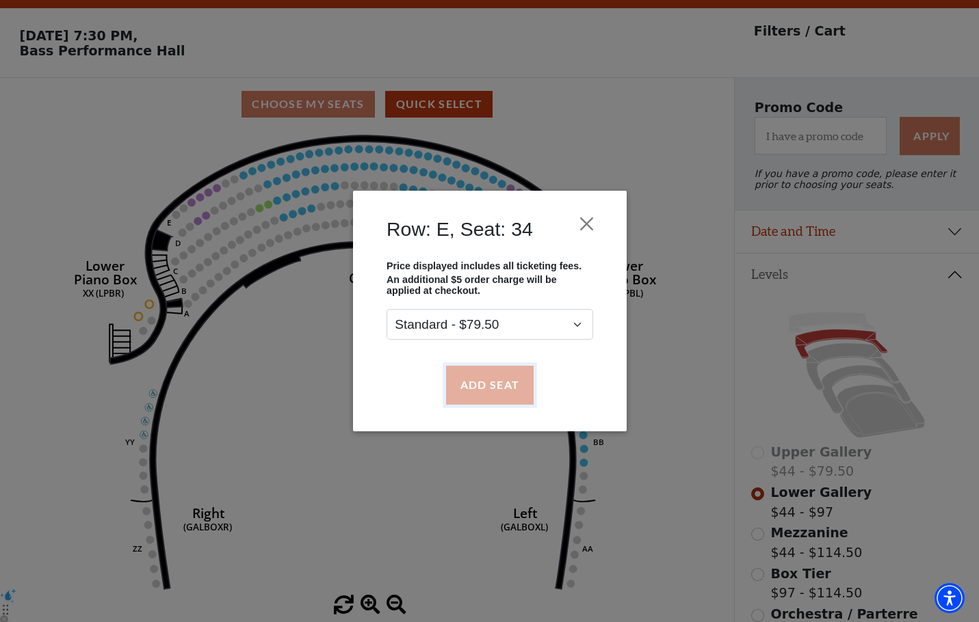
click at [498, 375] on button "Add Seat" at bounding box center [489, 385] width 88 height 38
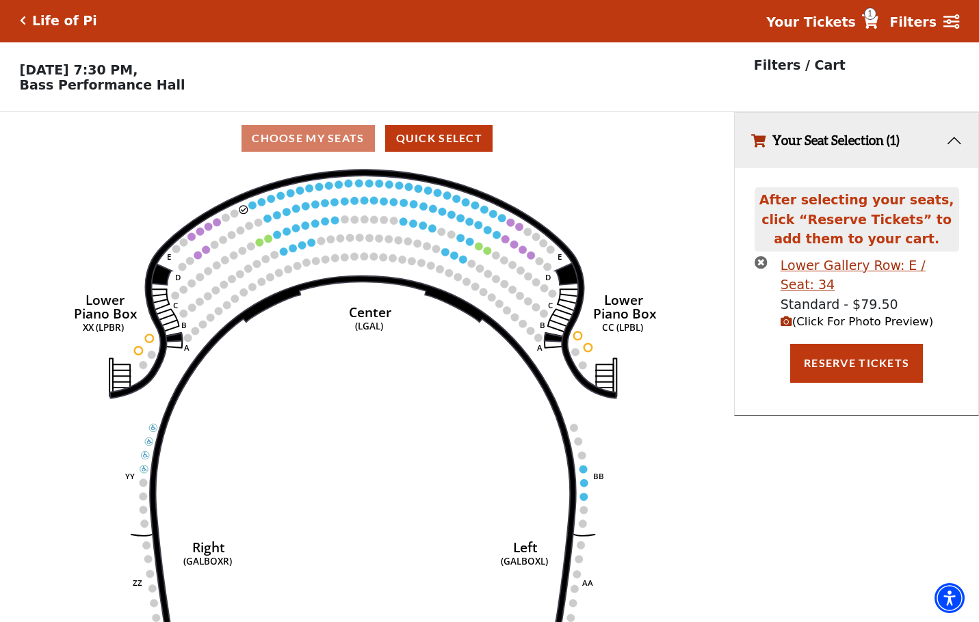
scroll to position [0, 0]
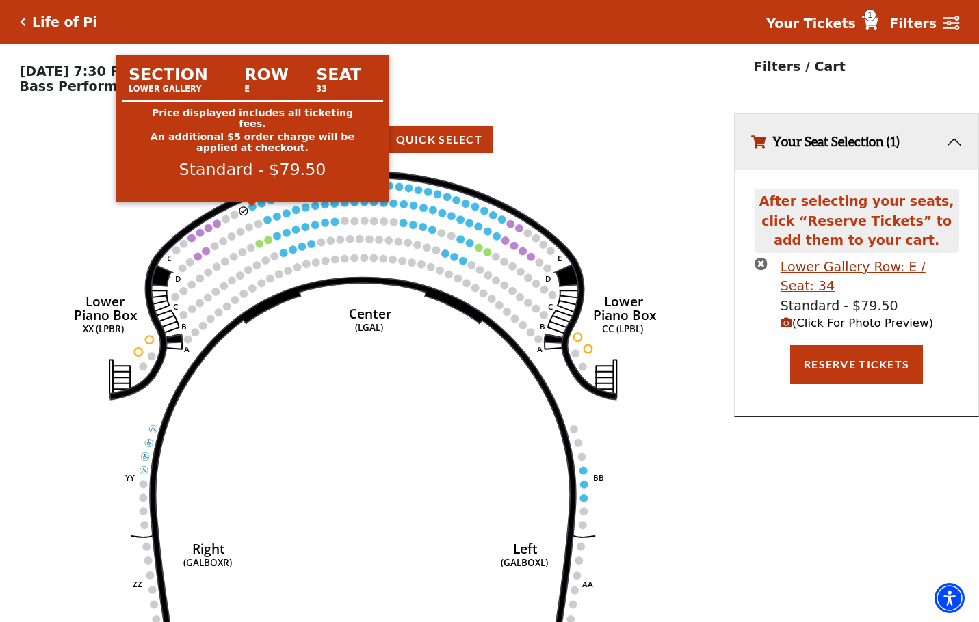
click at [254, 209] on circle at bounding box center [252, 206] width 8 height 8
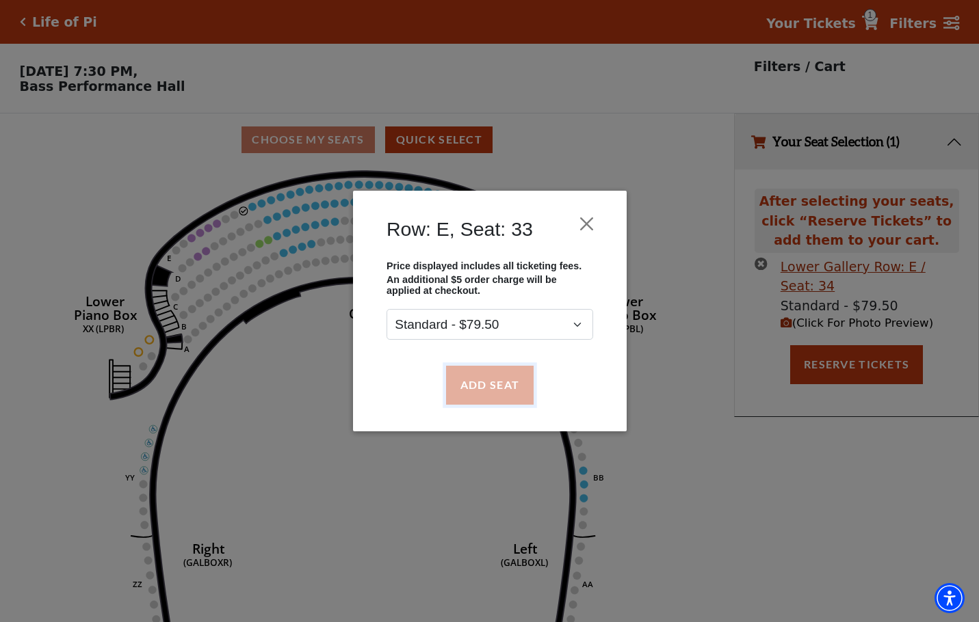
click at [495, 383] on button "Add Seat" at bounding box center [489, 385] width 88 height 38
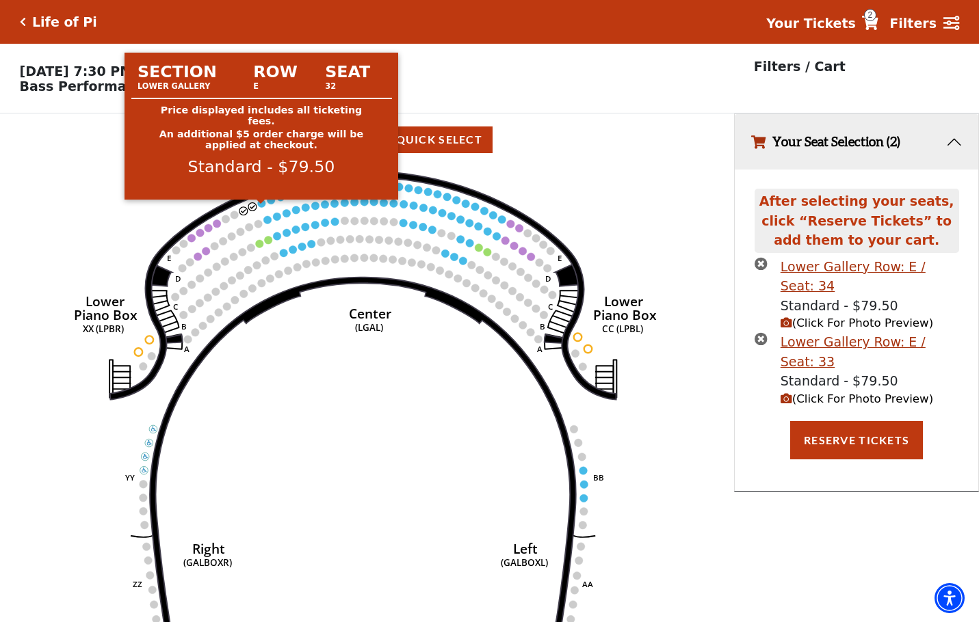
click at [263, 207] on circle at bounding box center [261, 204] width 8 height 8
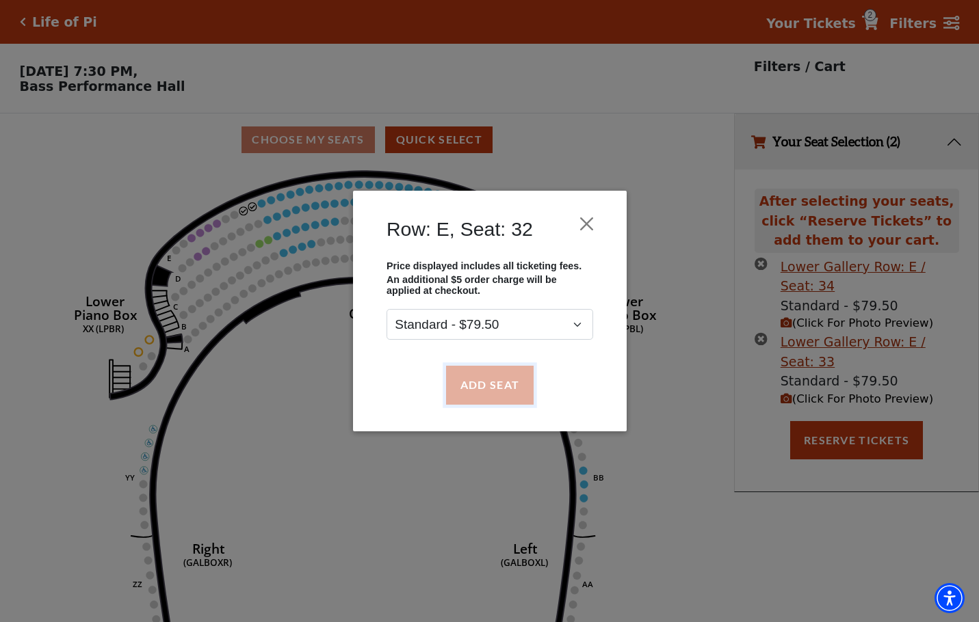
click at [467, 384] on button "Add Seat" at bounding box center [489, 385] width 88 height 38
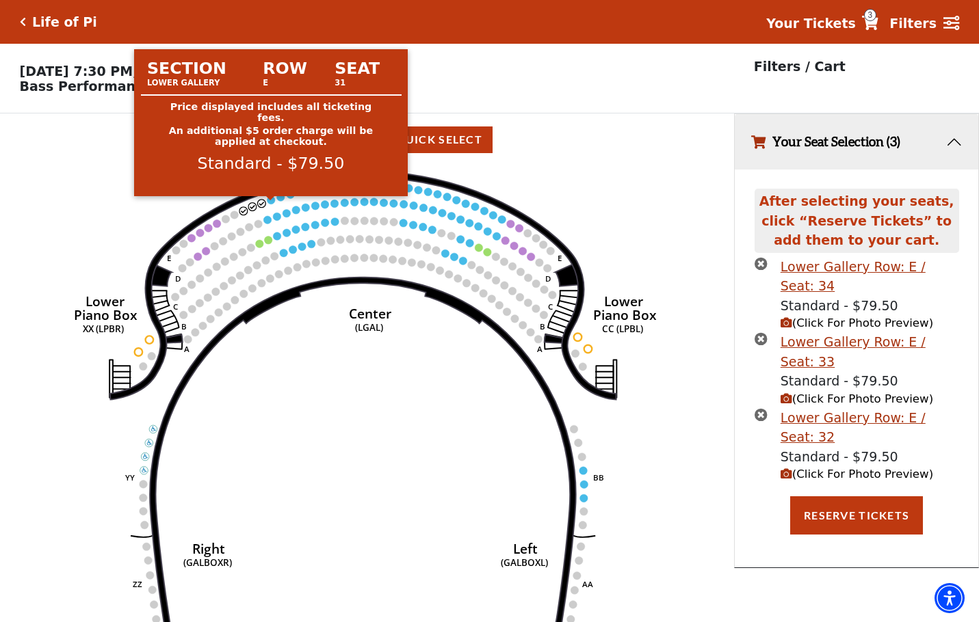
click at [268, 204] on circle at bounding box center [271, 200] width 8 height 8
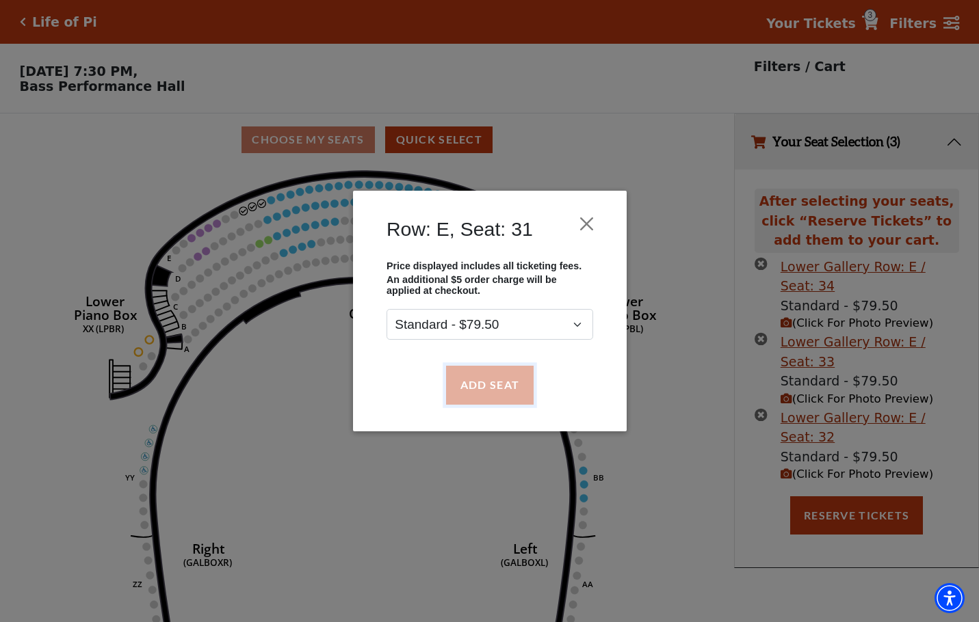
click at [479, 386] on button "Add Seat" at bounding box center [489, 385] width 88 height 38
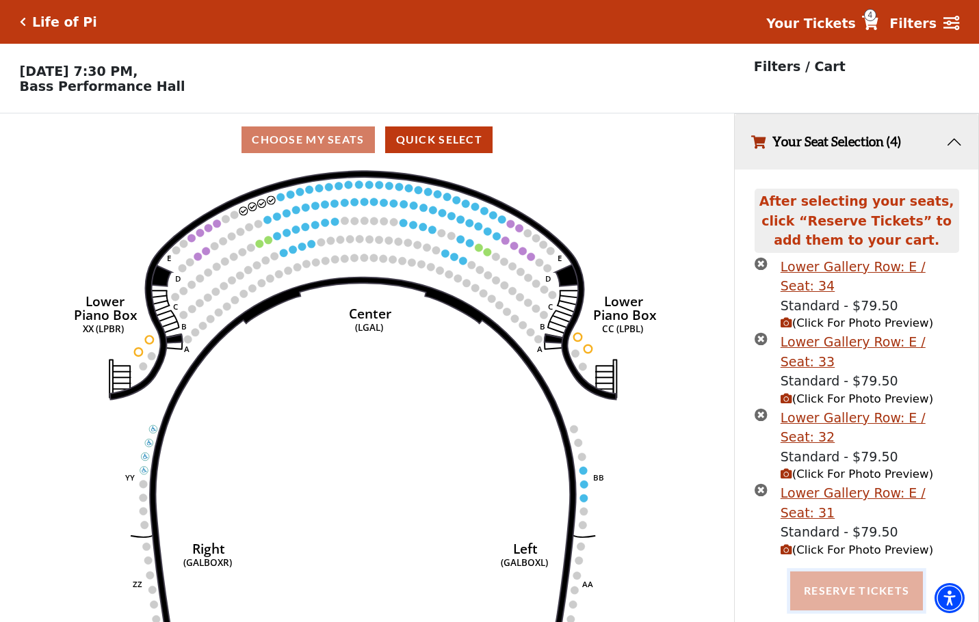
click at [851, 572] on button "Reserve Tickets" at bounding box center [856, 591] width 133 height 38
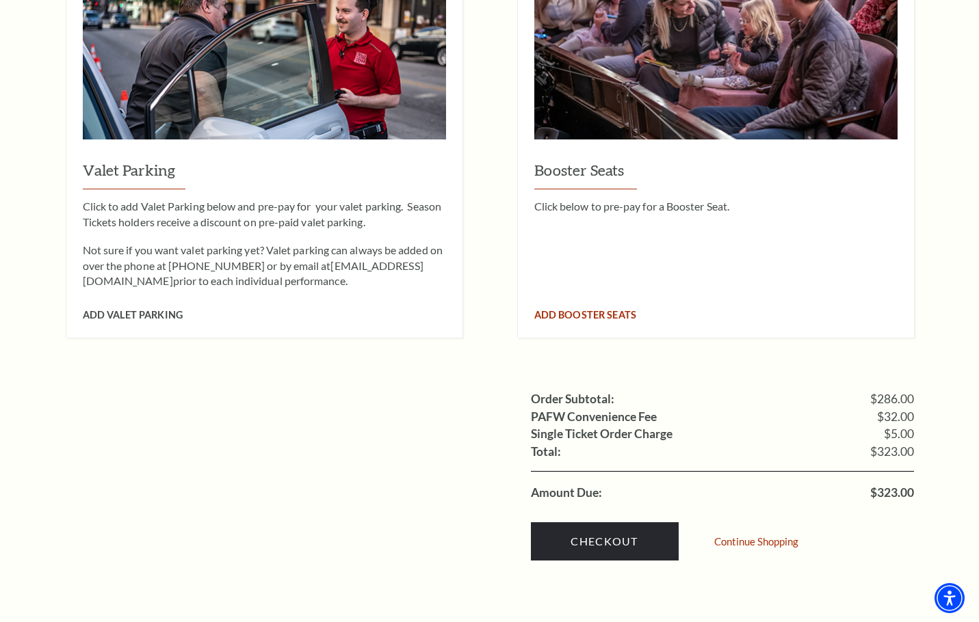
scroll to position [1277, 0]
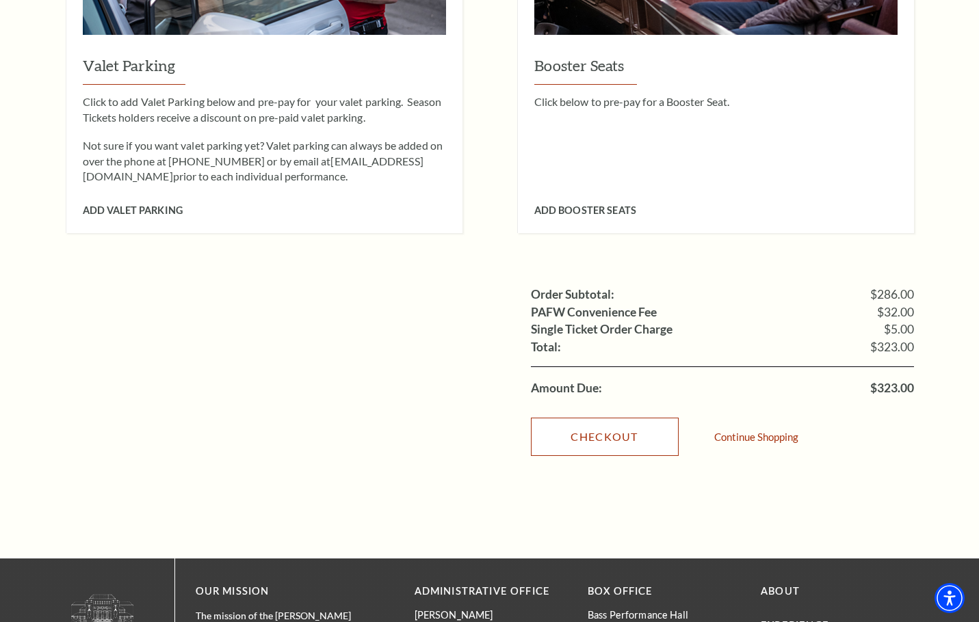
click at [589, 421] on link "Checkout" at bounding box center [605, 437] width 148 height 38
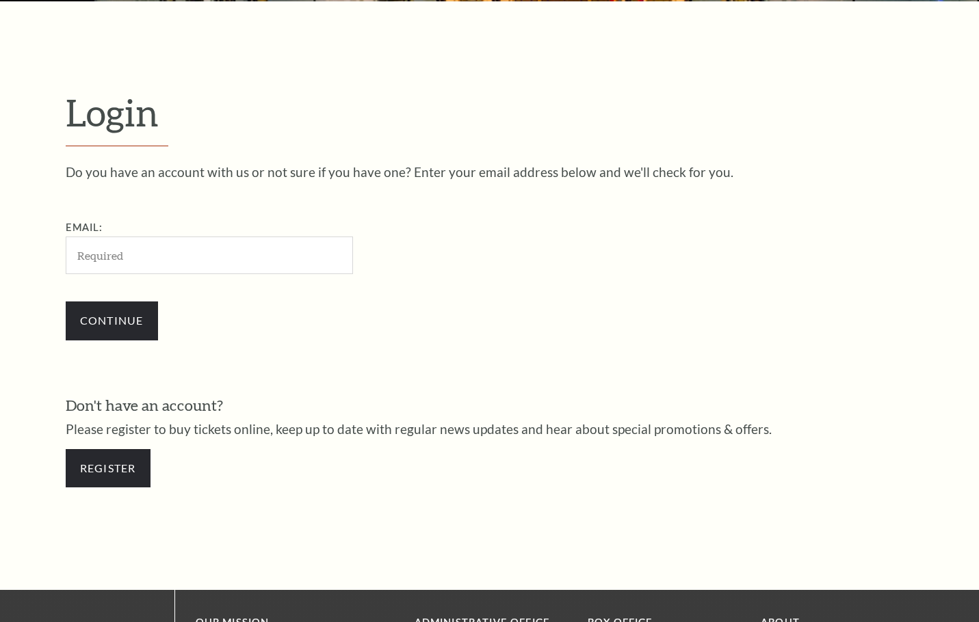
scroll to position [392, 0]
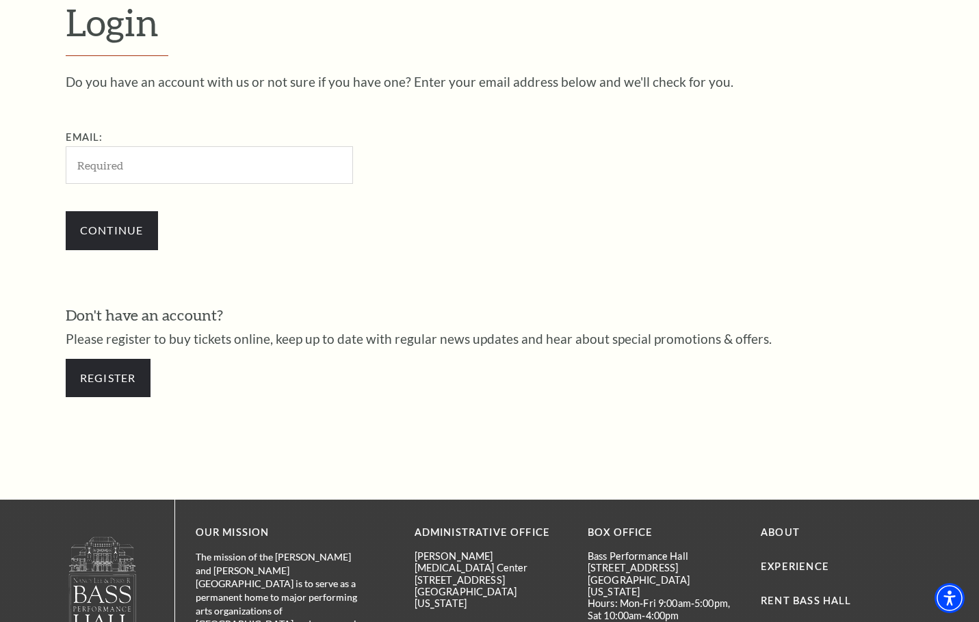
click at [137, 170] on input "Email:" at bounding box center [209, 165] width 287 height 38
click at [159, 170] on input "MelVTiradghhjbhgo@gmail.com" at bounding box center [209, 165] width 287 height 38
type input "MelVTiradgh5hgo@gmail.com"
click at [89, 233] on input "Continue" at bounding box center [112, 230] width 92 height 38
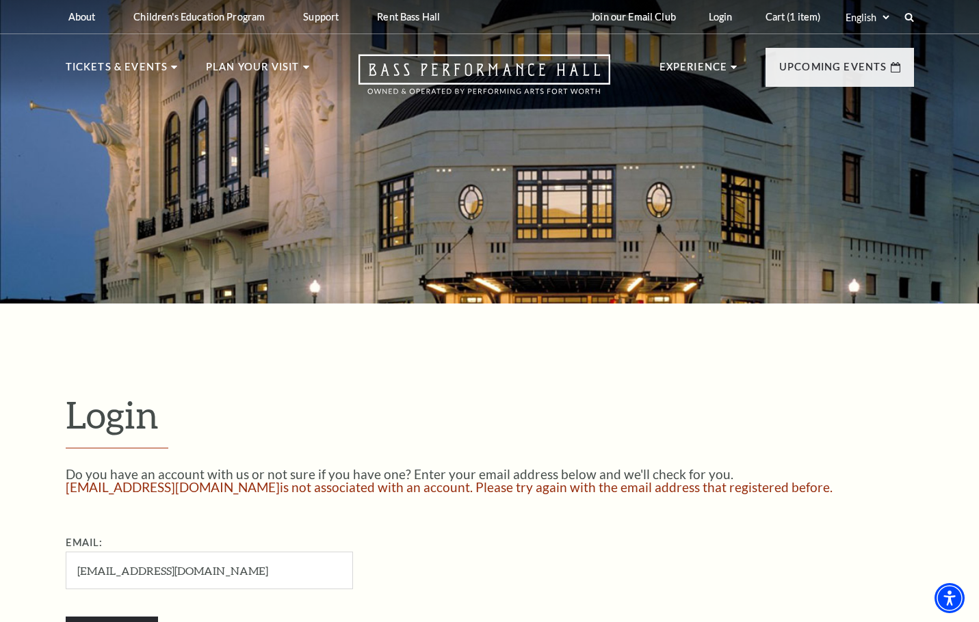
scroll to position [364, 0]
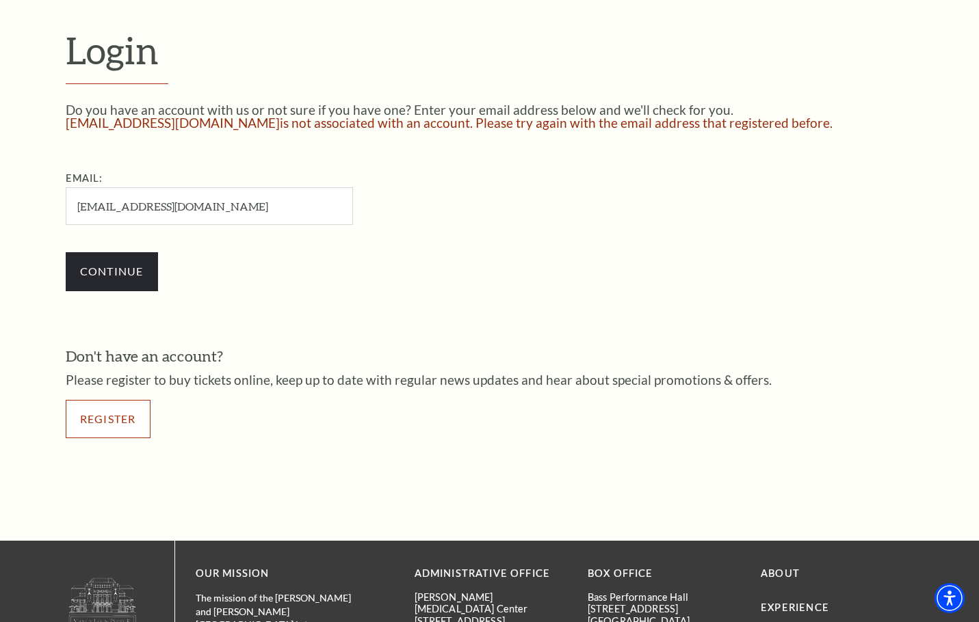
click at [124, 429] on link "Register" at bounding box center [108, 419] width 85 height 38
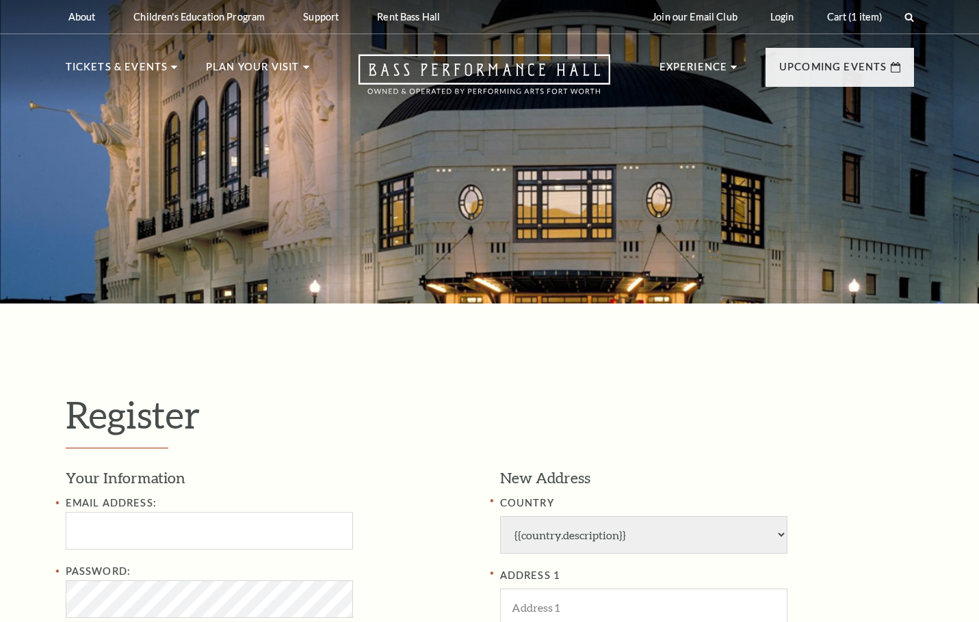
select select "1"
select select "[GEOGRAPHIC_DATA]"
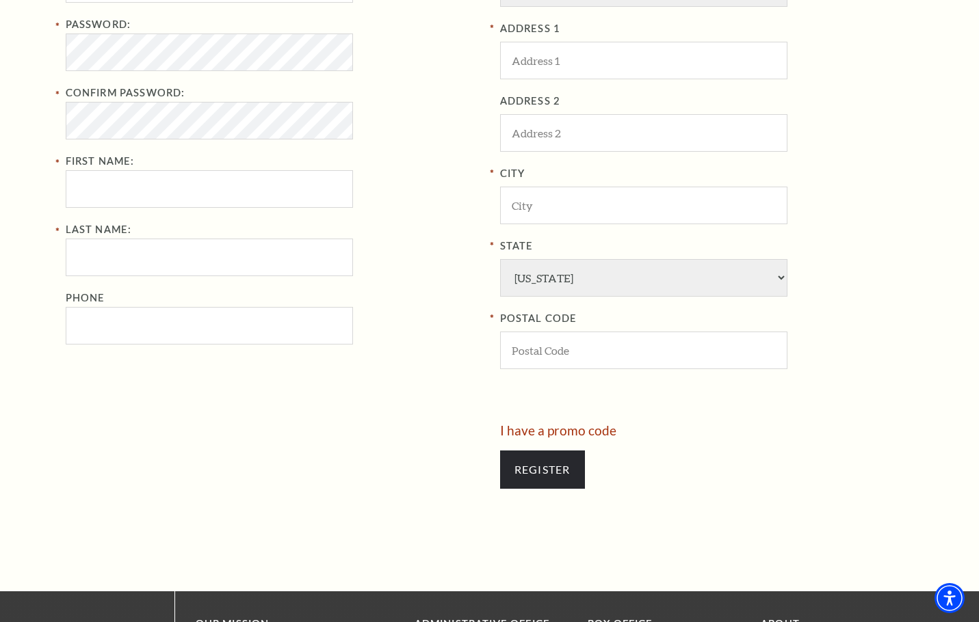
scroll to position [364, 0]
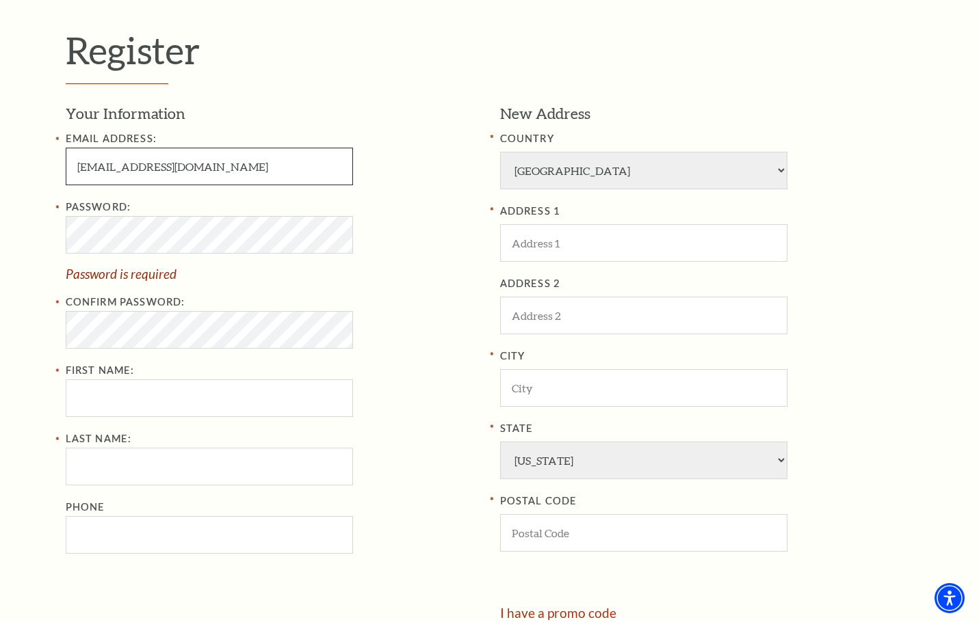
click at [131, 173] on input "DonaldNFlgetcher@gmail.com" at bounding box center [209, 167] width 287 height 38
drag, startPoint x: 105, startPoint y: 167, endPoint x: 211, endPoint y: 169, distance: 105.3
click at [211, 169] on input "DonaldNFl456kljgetcher@gmail.com" at bounding box center [209, 167] width 287 height 38
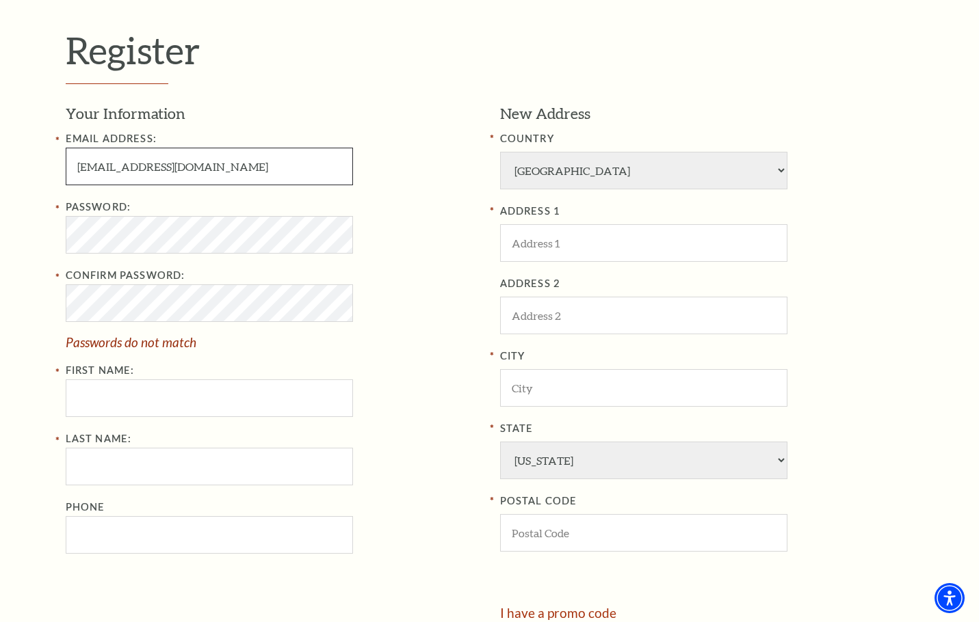
drag, startPoint x: 161, startPoint y: 161, endPoint x: 97, endPoint y: 160, distance: 64.3
click at [97, 160] on input "DonaldNFl456kljgetcher@gmail.com" at bounding box center [209, 167] width 287 height 38
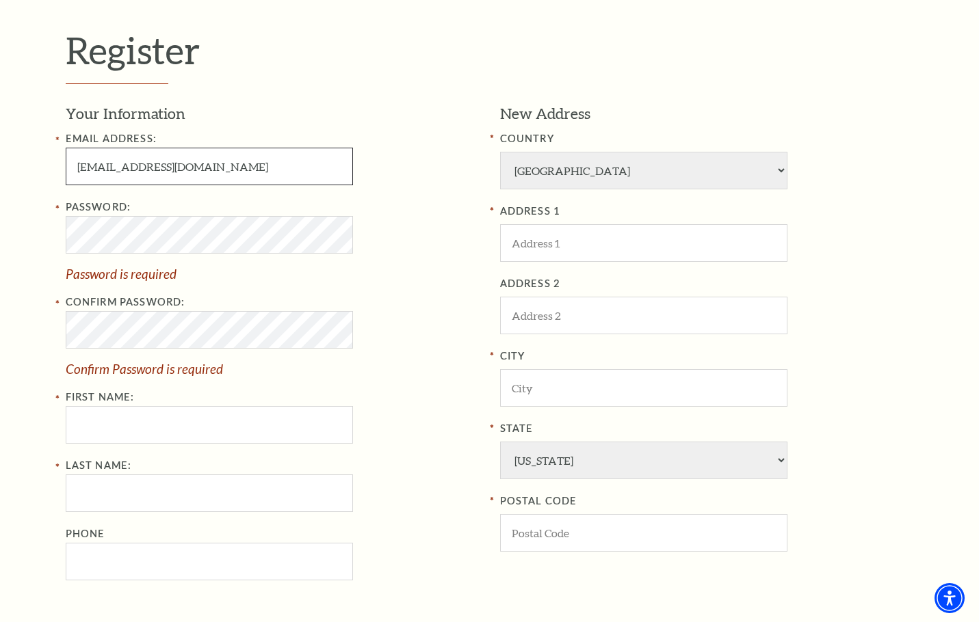
click at [152, 172] on input "DonaldNFl456kljgetcher@gmail.com" at bounding box center [209, 167] width 287 height 38
click at [175, 176] on input "DonaldNFl456kljgetcher@gmail.com" at bounding box center [209, 167] width 287 height 38
drag, startPoint x: 200, startPoint y: 170, endPoint x: 66, endPoint y: 189, distance: 136.2
click at [67, 187] on div "Email Address: DonaldNFl456kljgetcher@gmail.com Password: Password is required …" at bounding box center [273, 356] width 414 height 450
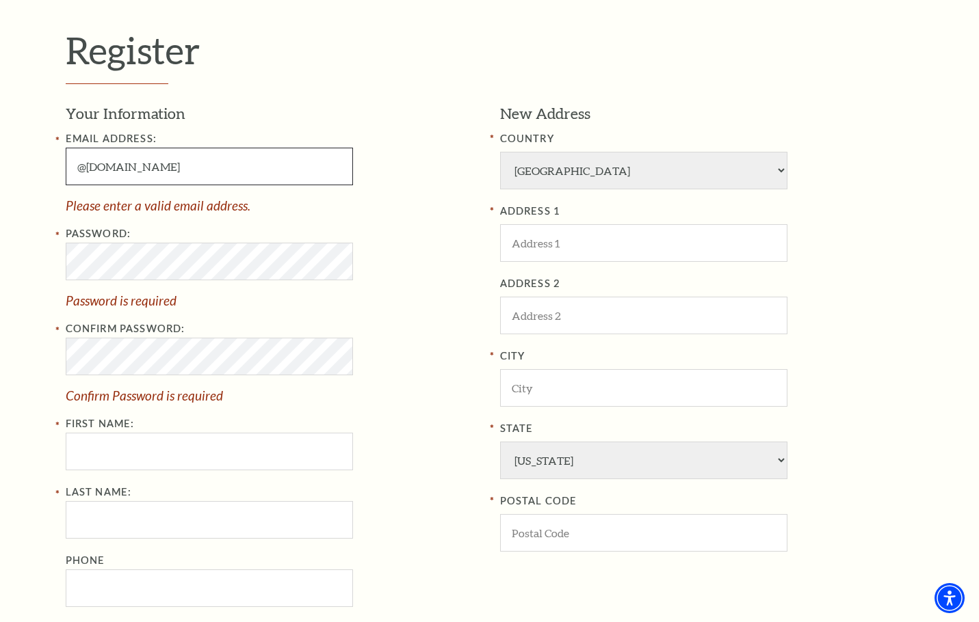
scroll to position [547, 0]
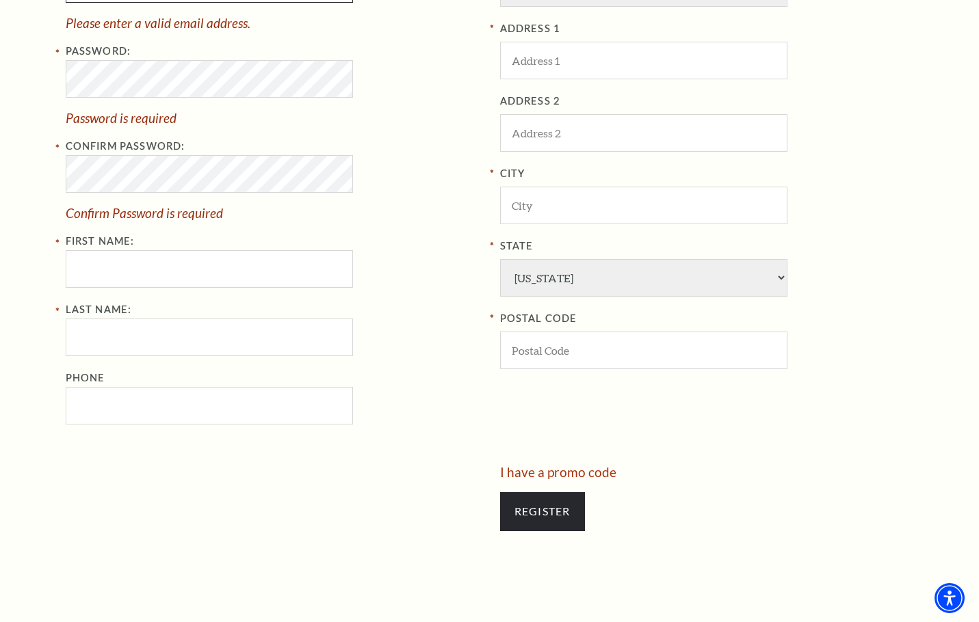
type input "@gmail.com"
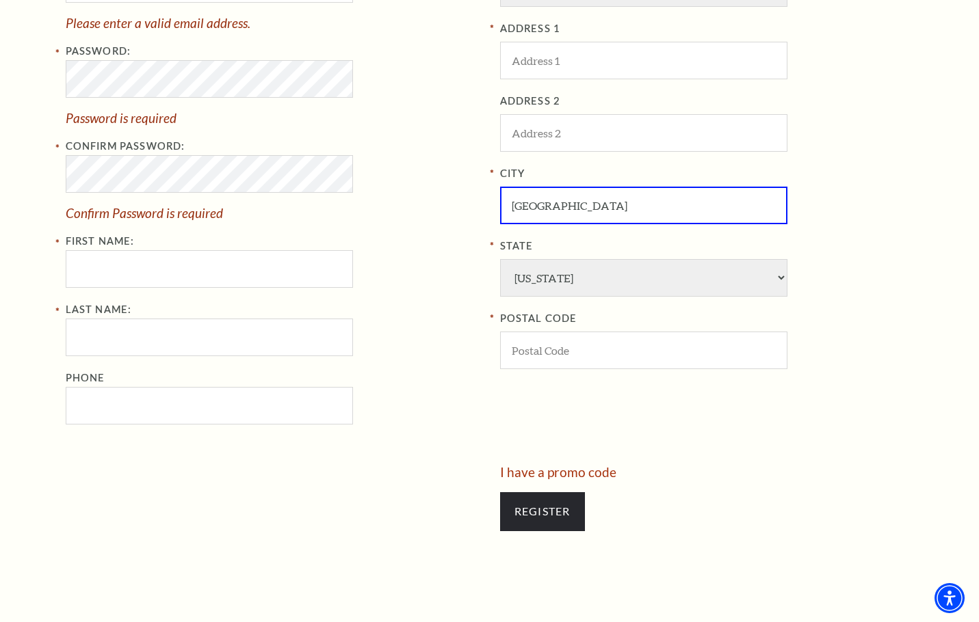
type input "Fort Worth"
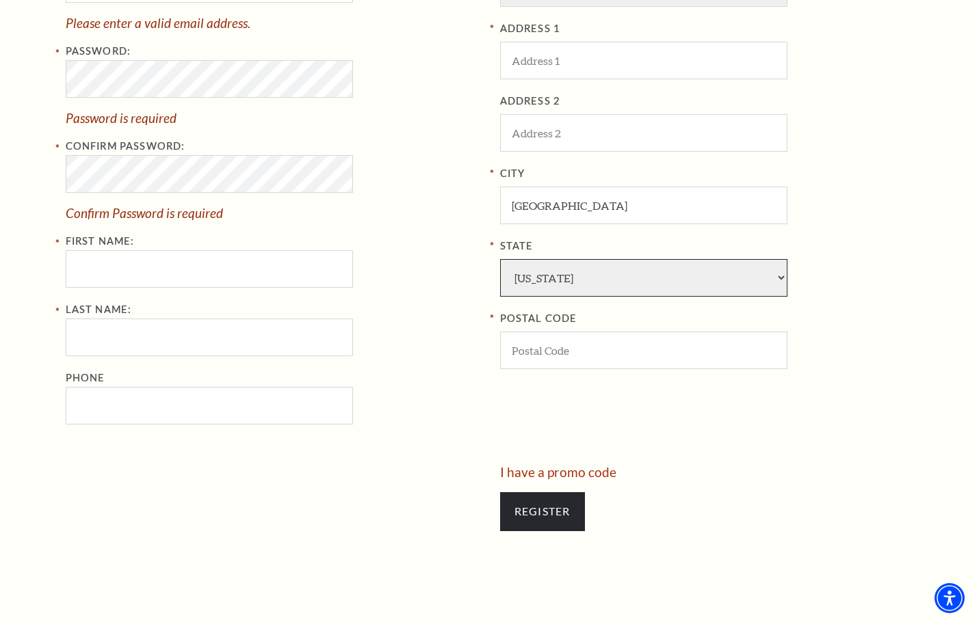
click at [563, 275] on select "Alabama Alaska American Embassy American Embassy American Samoa Arizona Arkansa…" at bounding box center [643, 278] width 287 height 38
click at [500, 259] on select "Alabama Alaska American Embassy American Embassy American Samoa Arizona Arkansa…" at bounding box center [643, 278] width 287 height 38
click at [576, 135] on input "ADDRESS 2" at bounding box center [643, 133] width 287 height 38
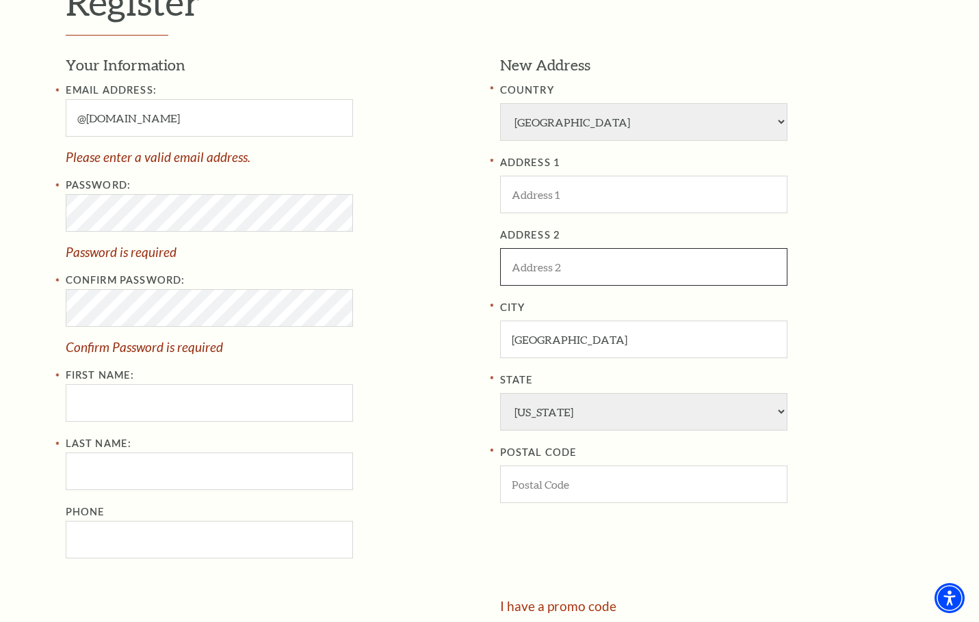
scroll to position [364, 0]
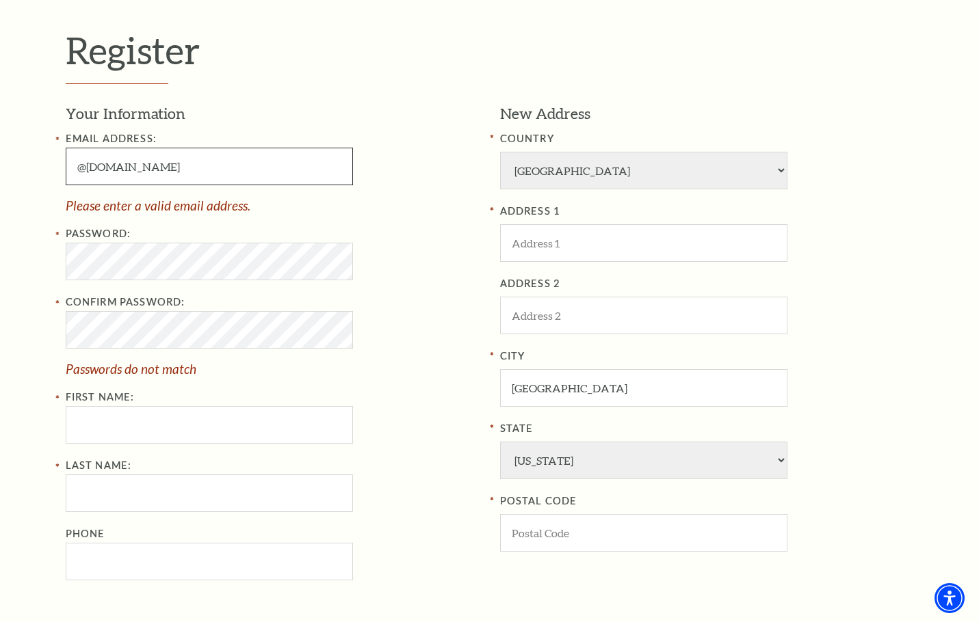
click at [148, 175] on input "@gmail.com" at bounding box center [209, 167] width 287 height 38
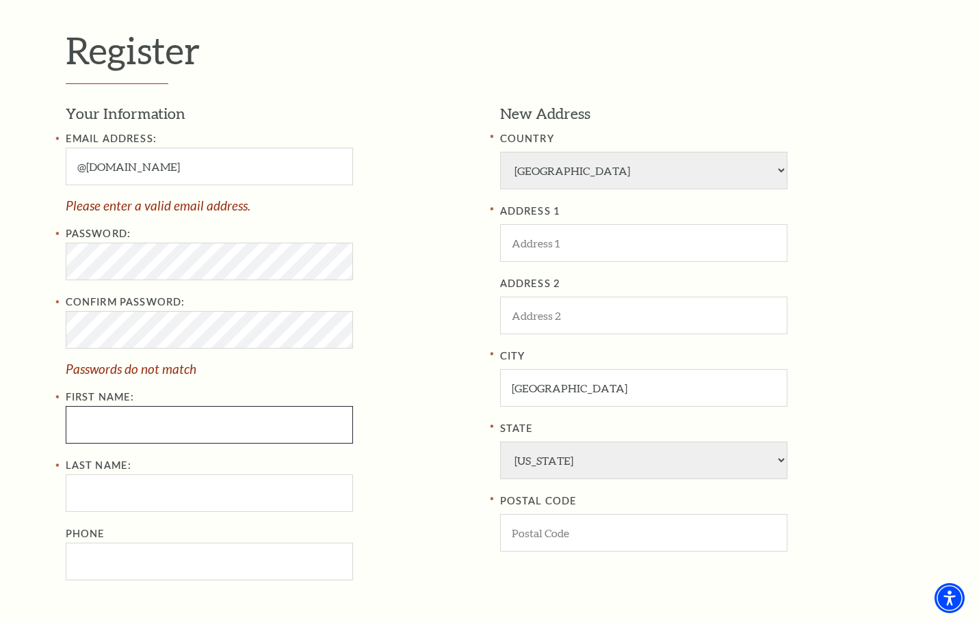
click at [232, 431] on input "First Name:" at bounding box center [209, 425] width 287 height 38
click at [351, 402] on div "Password: Confirm Password: Passwords do not match First Name:" at bounding box center [273, 335] width 414 height 218
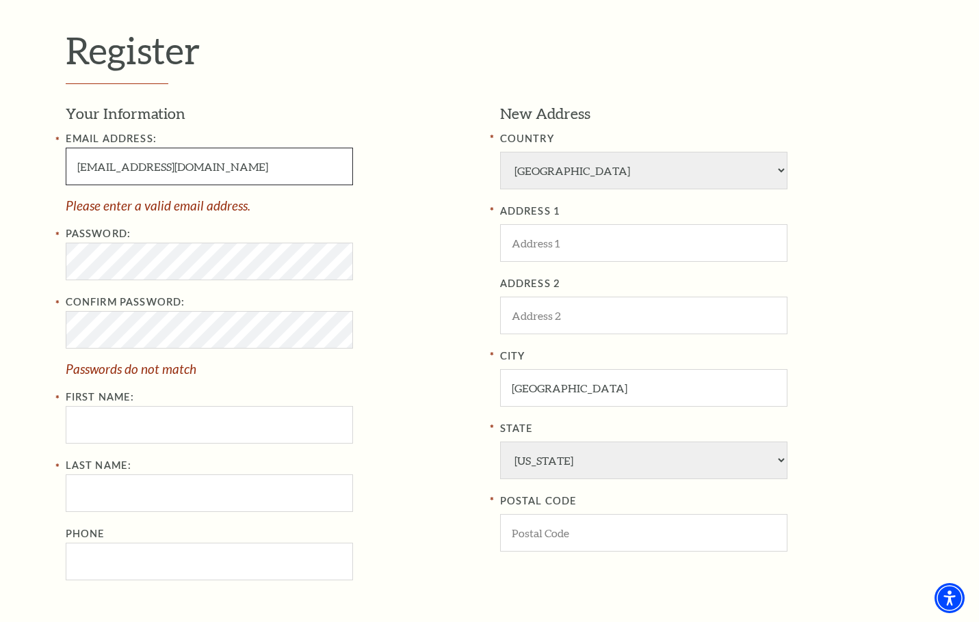
type input "CarolANovak@gmail.com"
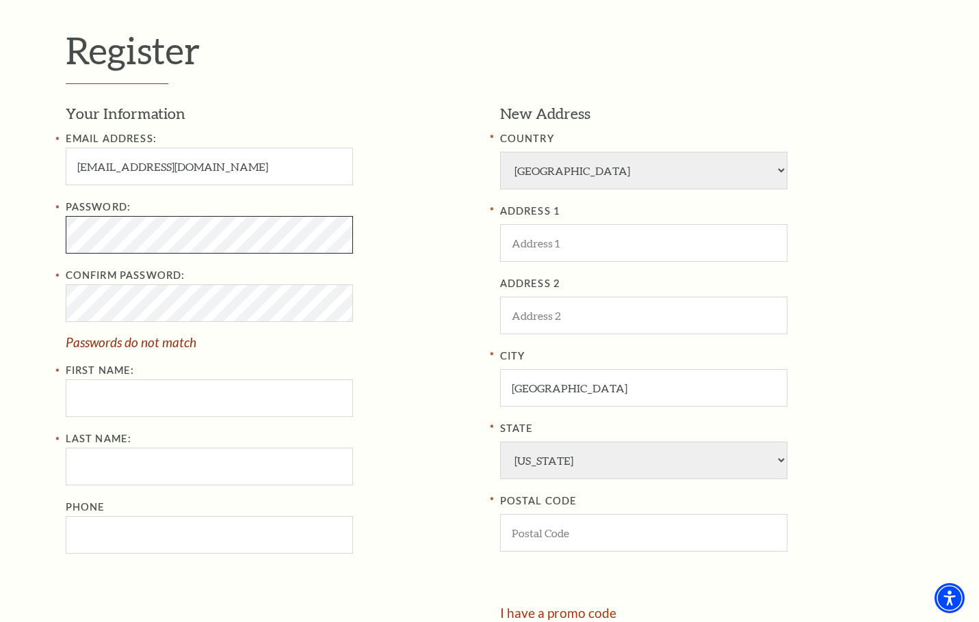
click at [68, 272] on div "Password: Confirm Password: Passwords do not match First Name:" at bounding box center [273, 308] width 414 height 218
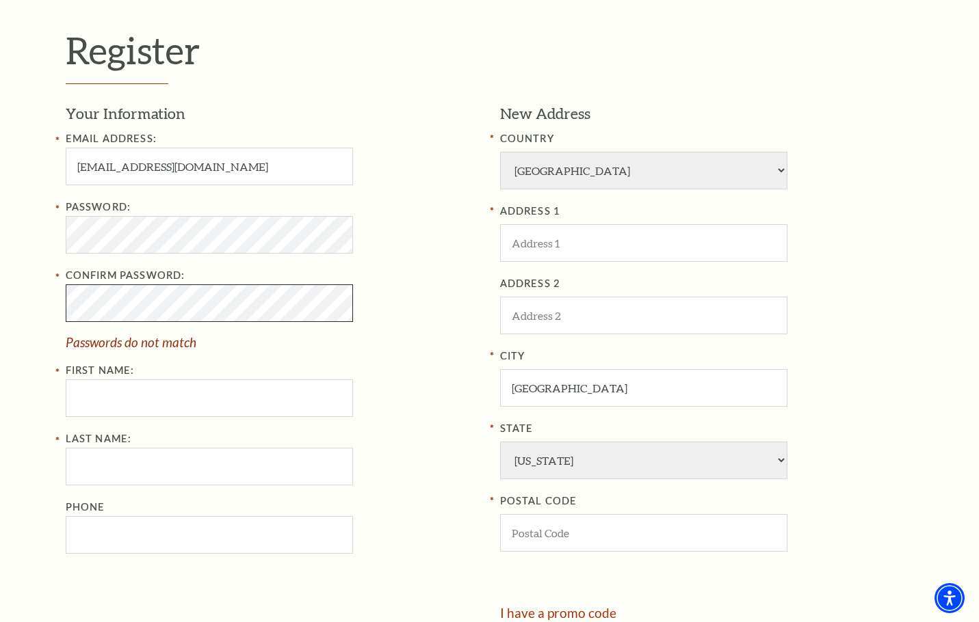
click at [15, 312] on div "Register Your Information Email Address: CarolANovak@gmail.com Password: Confir…" at bounding box center [489, 356] width 979 height 835
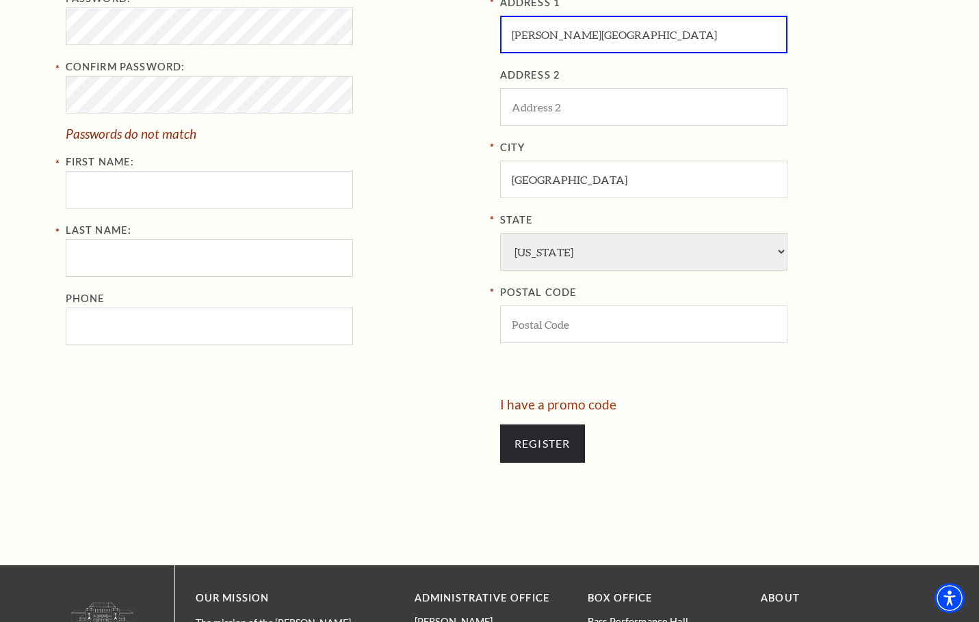
scroll to position [547, 0]
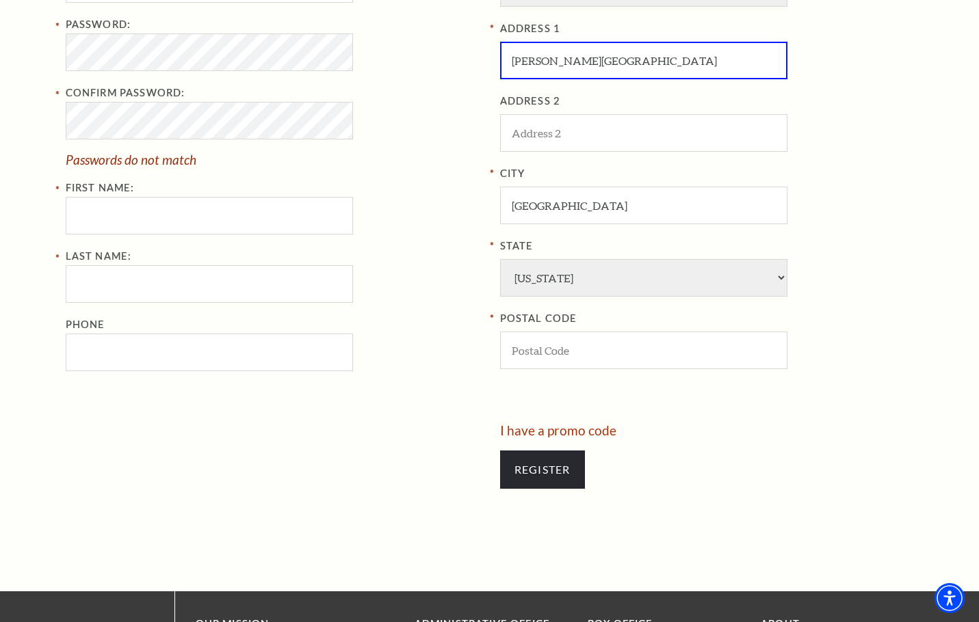
type input "Hornor Avenue Tulsa"
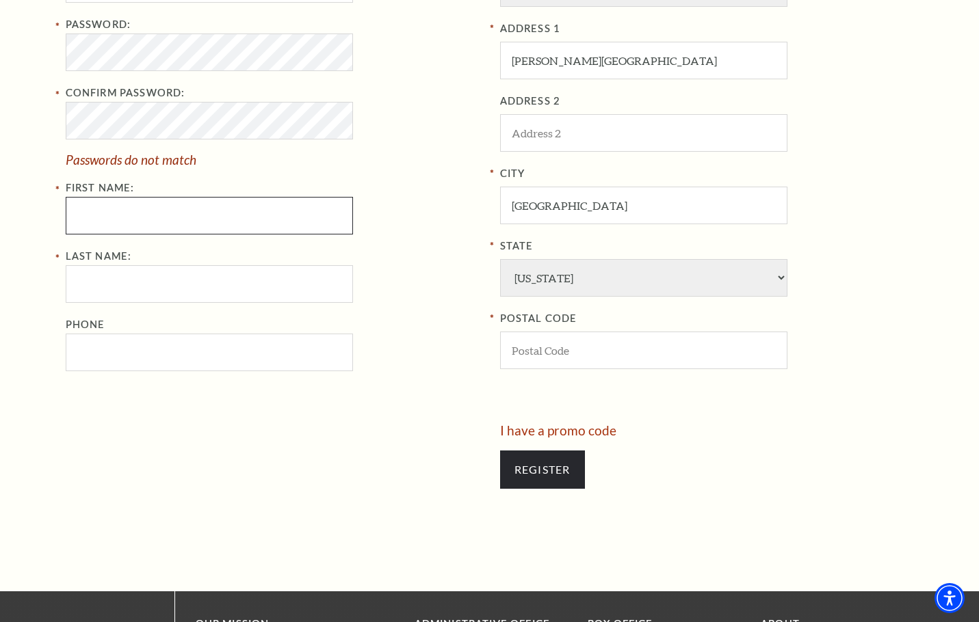
click at [148, 211] on input "First Name:" at bounding box center [209, 216] width 287 height 38
type input "HHGRFG"
type input "YHGFHF"
type input "8169039865"
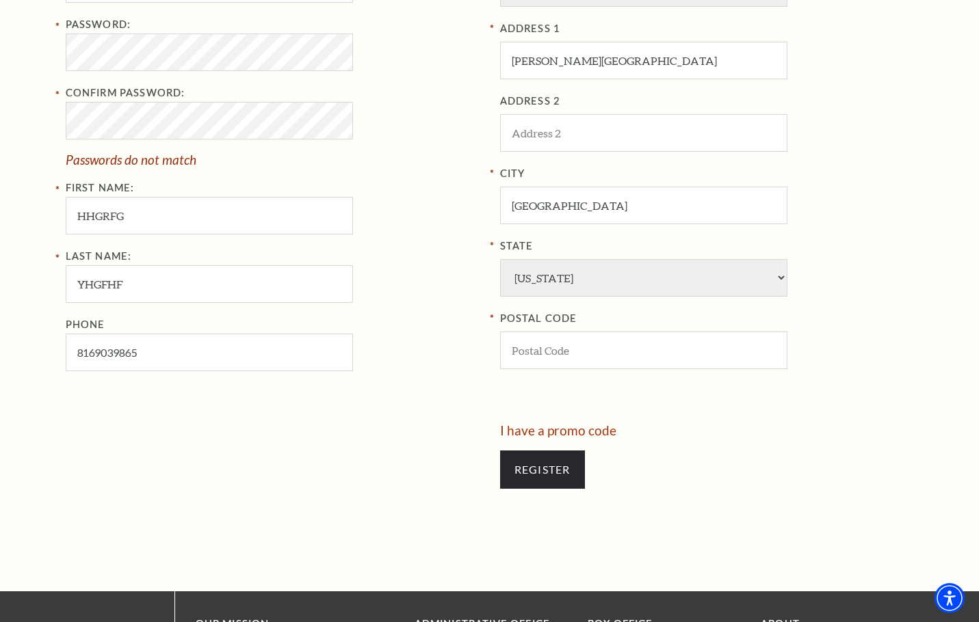
type input "98370"
type input "816-903-9865"
drag, startPoint x: 559, startPoint y: 353, endPoint x: 382, endPoint y: 370, distance: 177.9
click at [383, 370] on div "Your Information Email Address: CarolANovak@gmail.com Password: Confirm Passwor…" at bounding box center [490, 172] width 848 height 503
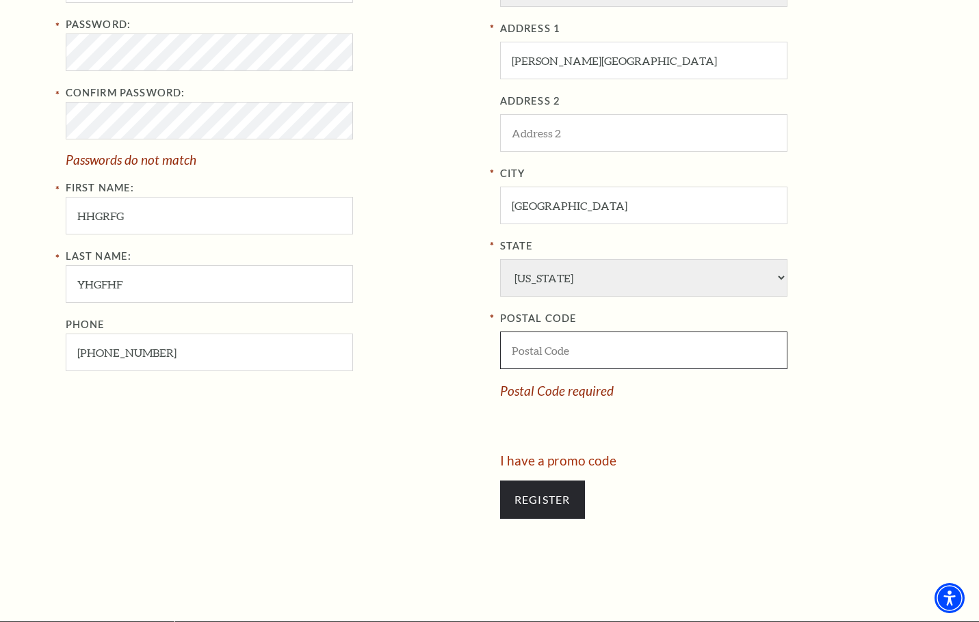
click at [556, 359] on input "POSTAL CODE" at bounding box center [643, 351] width 287 height 38
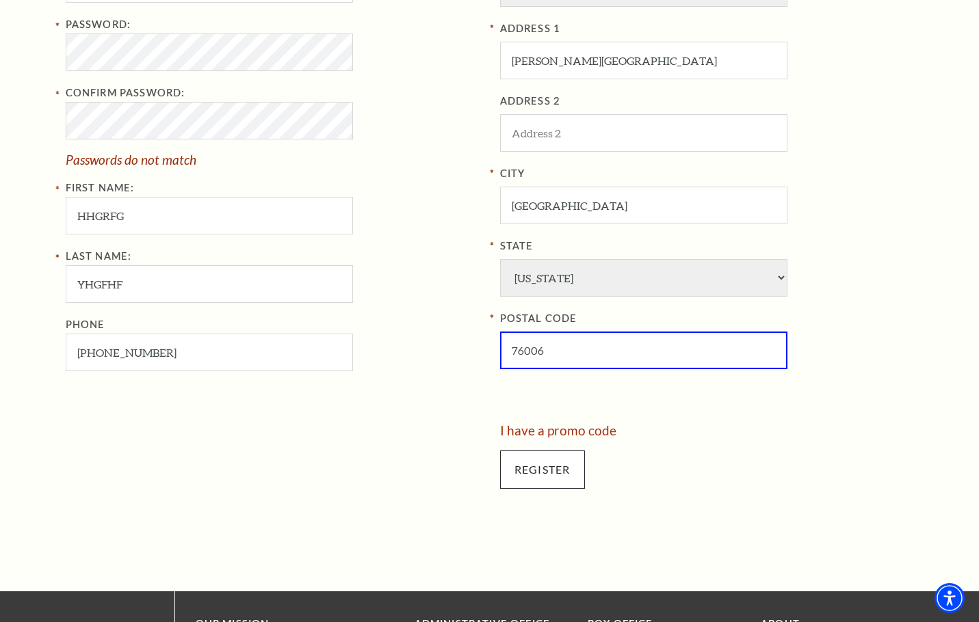
type input "76006"
click at [544, 473] on input "Register" at bounding box center [542, 470] width 85 height 38
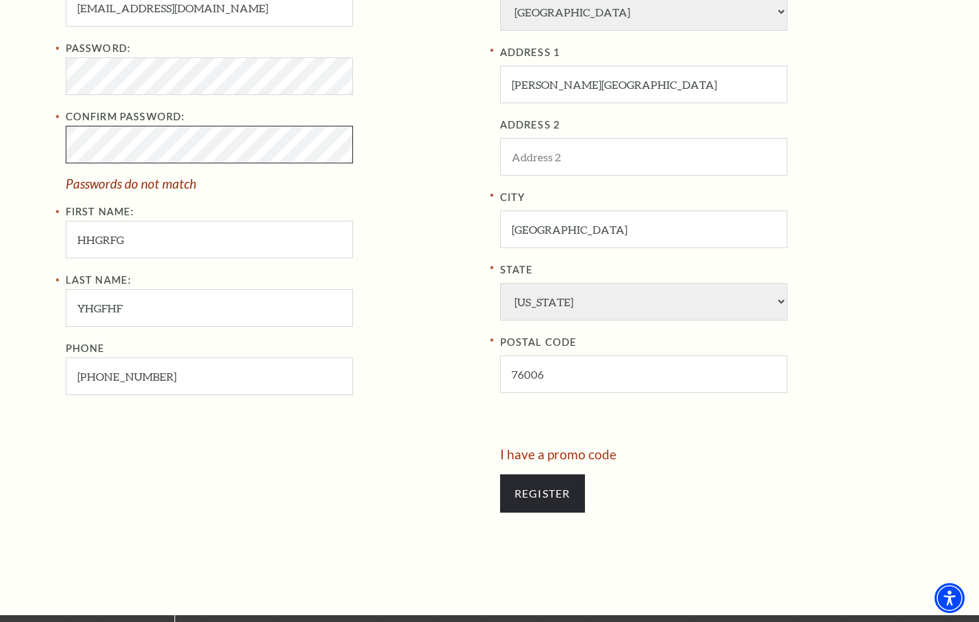
scroll to position [502, 0]
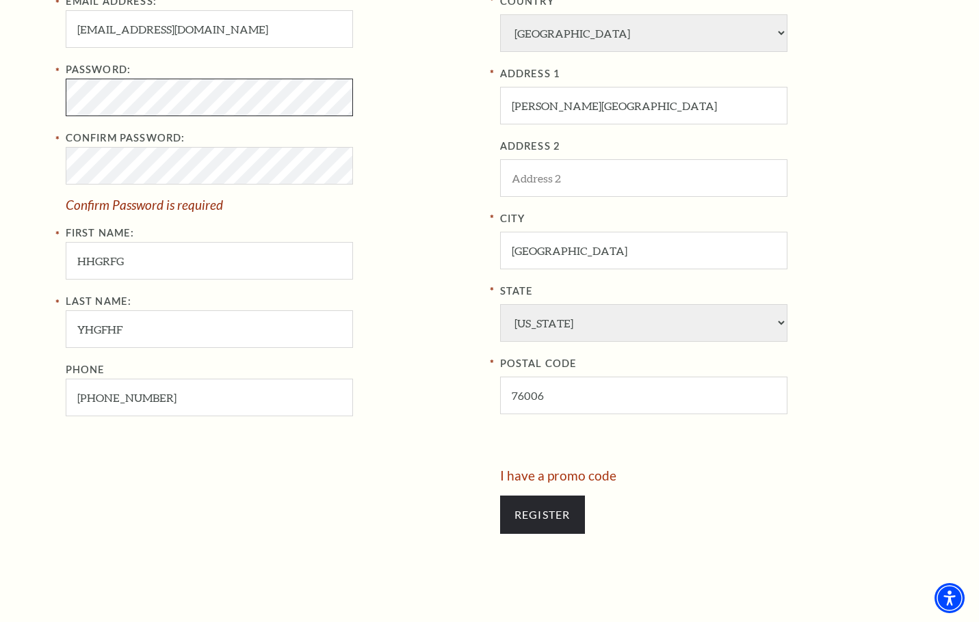
click at [421, 382] on div "Phone 816-903-9865" at bounding box center [273, 389] width 414 height 55
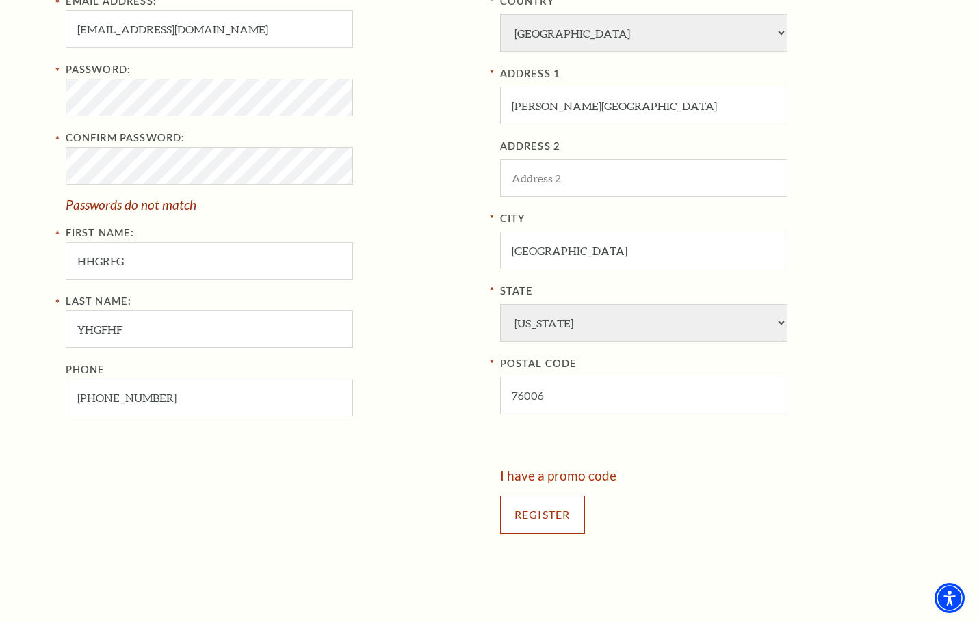
click at [561, 525] on input "Register" at bounding box center [542, 515] width 85 height 38
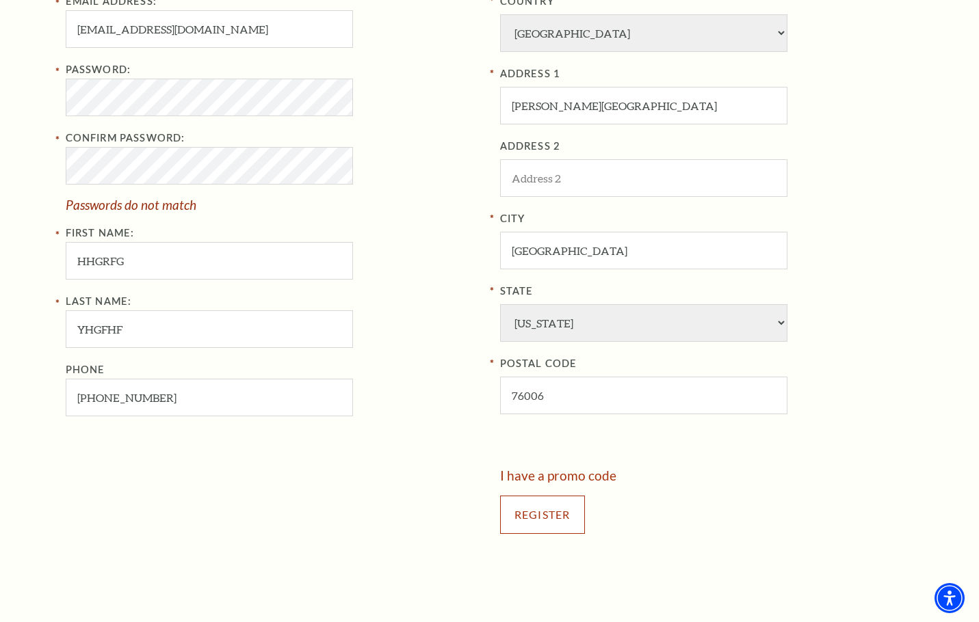
click at [568, 529] on input "Register" at bounding box center [542, 515] width 85 height 38
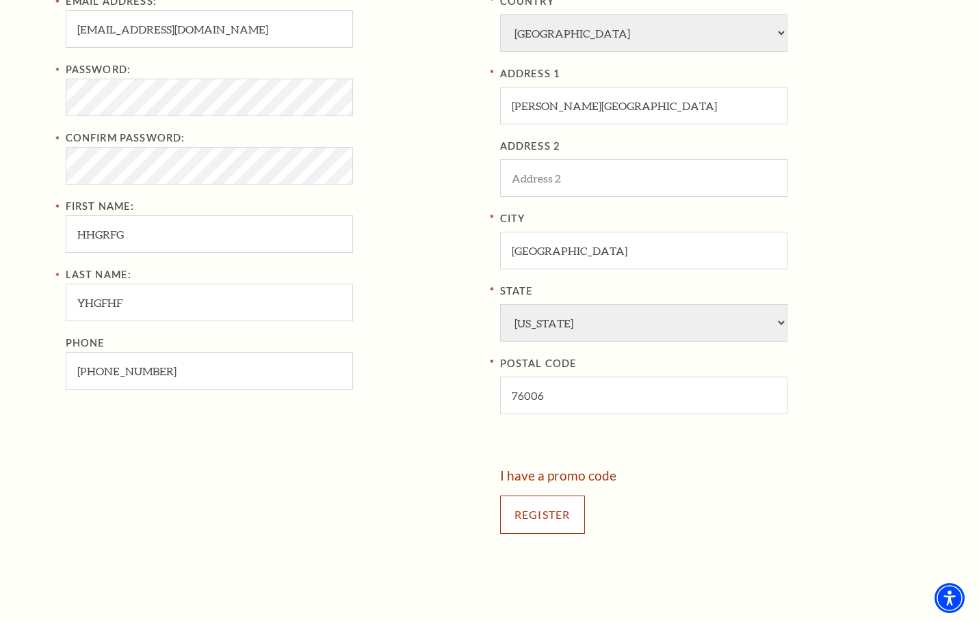
click at [538, 513] on input "Register" at bounding box center [542, 515] width 85 height 38
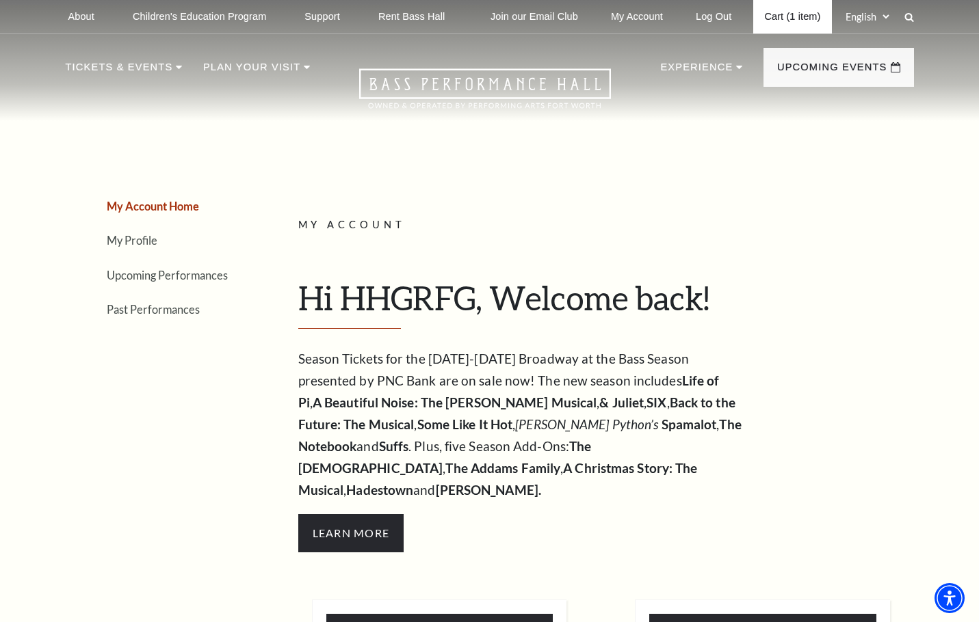
click at [784, 16] on link "Cart (1 item)" at bounding box center [792, 17] width 78 height 34
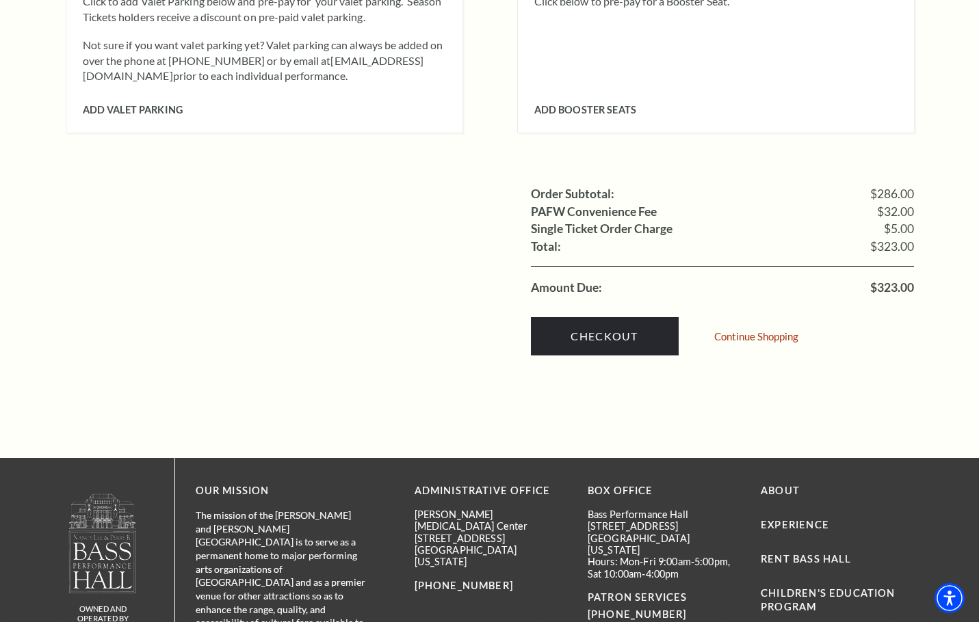
scroll to position [1350, 0]
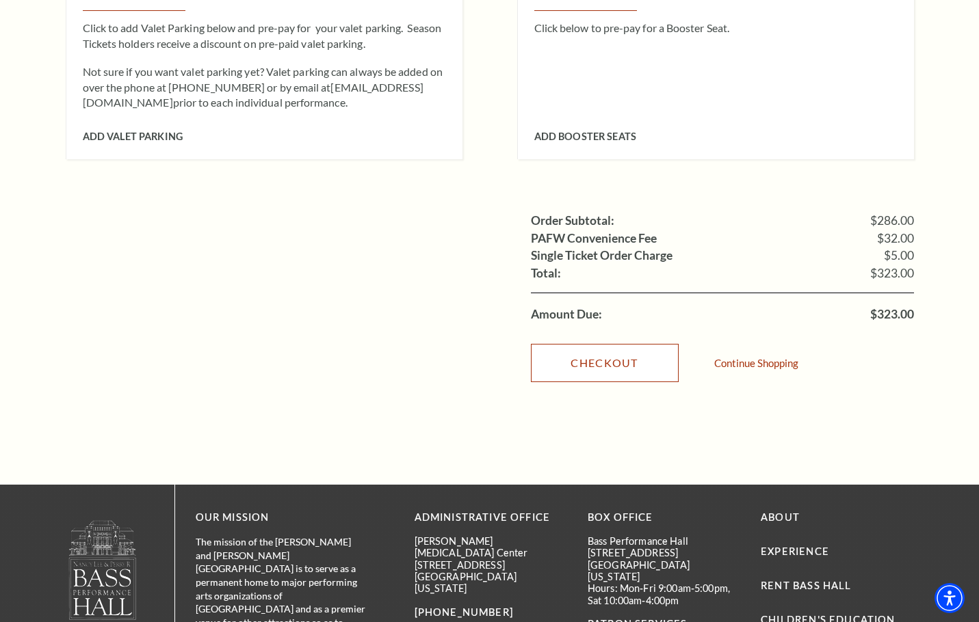
click at [581, 344] on link "Checkout" at bounding box center [605, 363] width 148 height 38
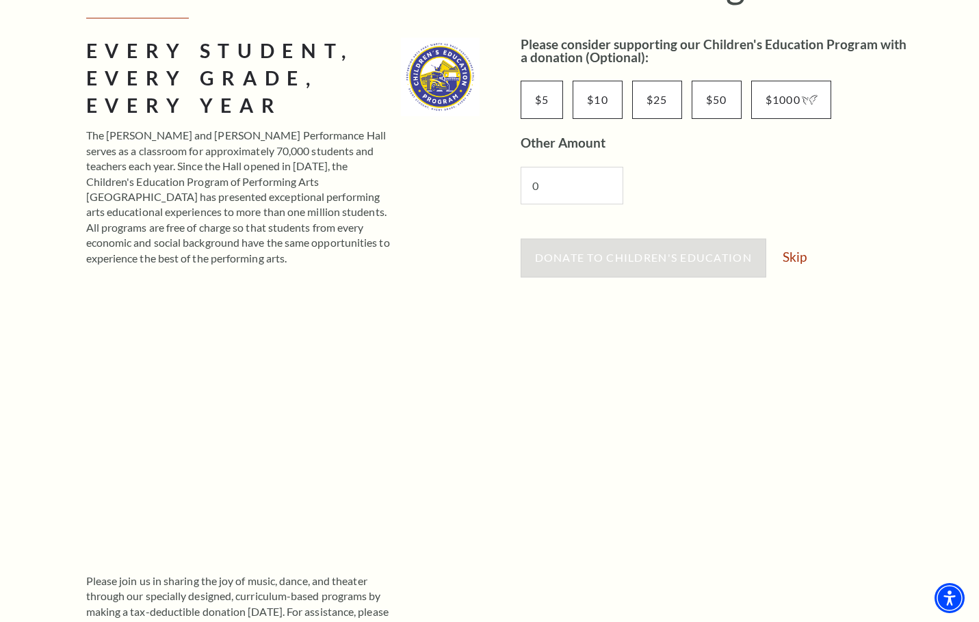
scroll to position [183, 0]
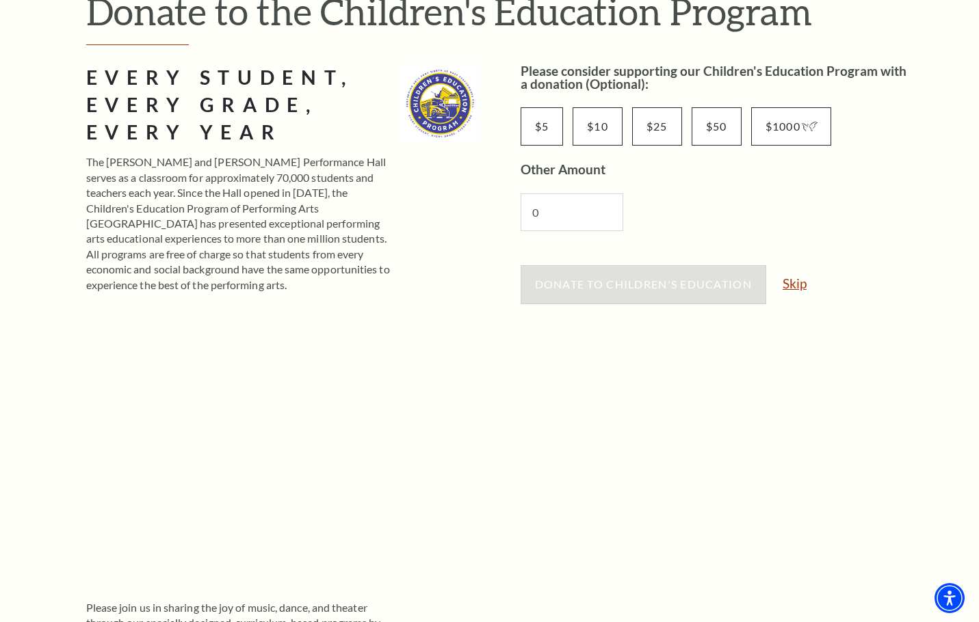
click at [786, 287] on link "Skip" at bounding box center [794, 283] width 24 height 13
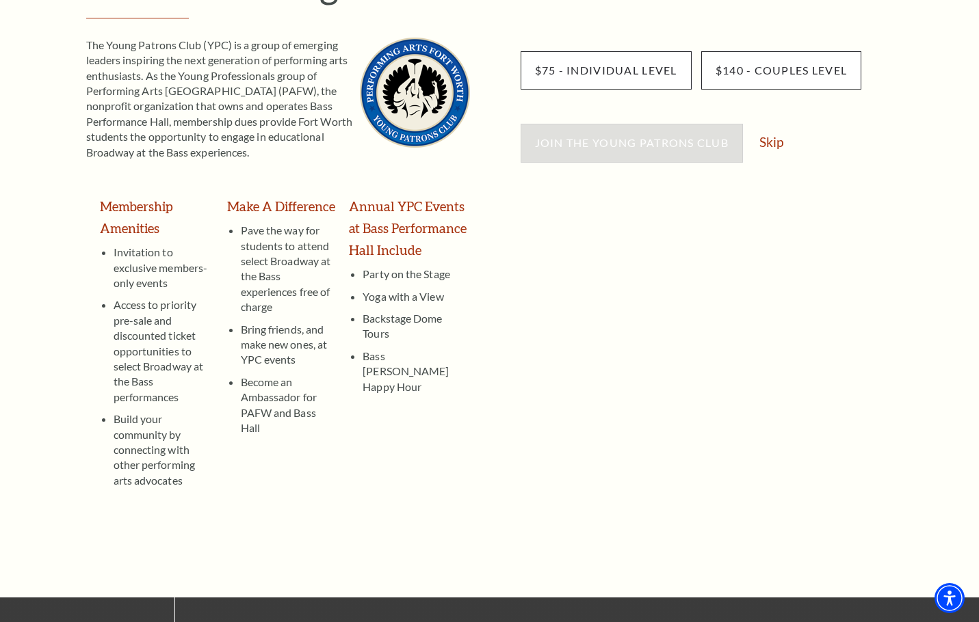
scroll to position [183, 0]
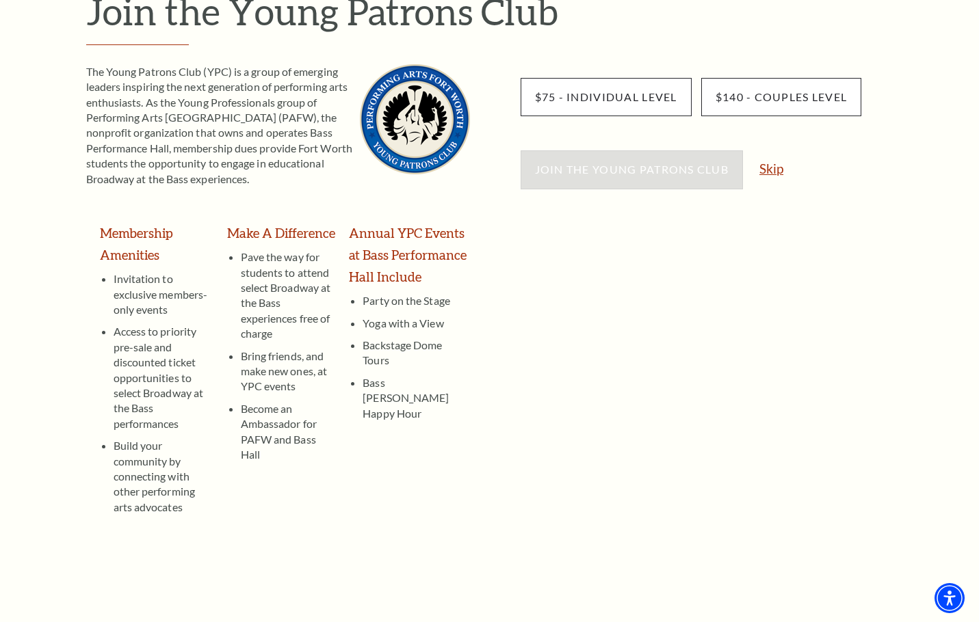
click at [772, 171] on link "Skip" at bounding box center [771, 168] width 24 height 13
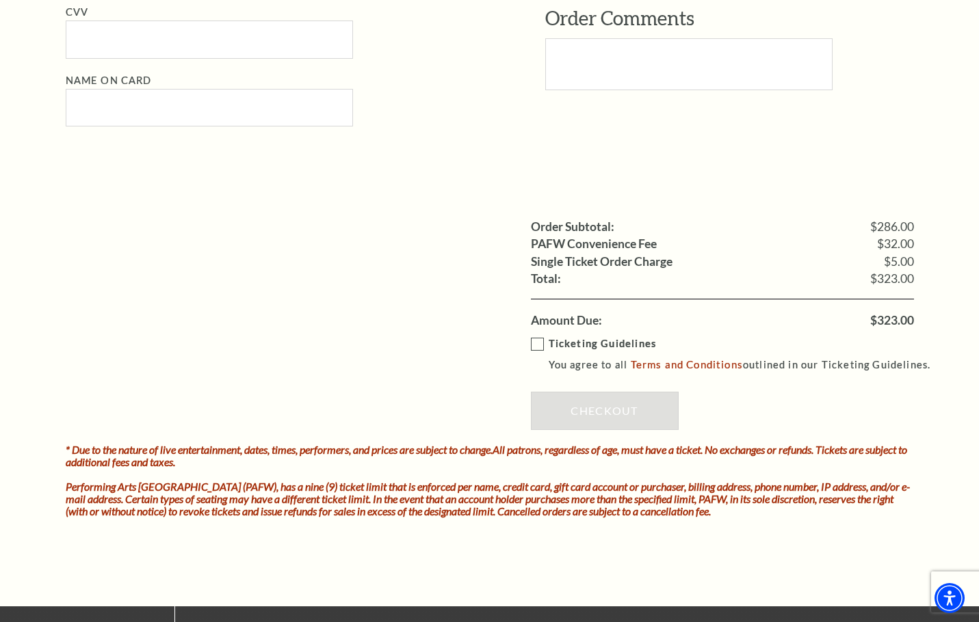
scroll to position [984, 0]
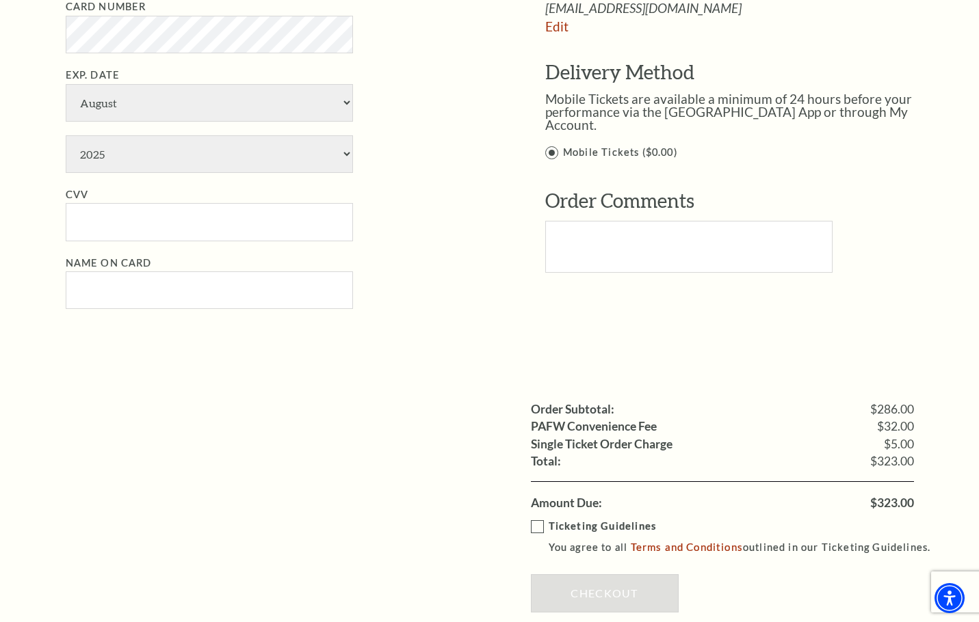
drag, startPoint x: 174, startPoint y: 406, endPoint x: 359, endPoint y: 418, distance: 185.7
click at [226, 417] on ul "Order Subtotal: $286.00 PAFW Convenience Fee $32.00 Single Ticket Order Charge …" at bounding box center [490, 456] width 848 height 111
drag, startPoint x: 875, startPoint y: 503, endPoint x: 936, endPoint y: 503, distance: 60.9
copy span "323.00"
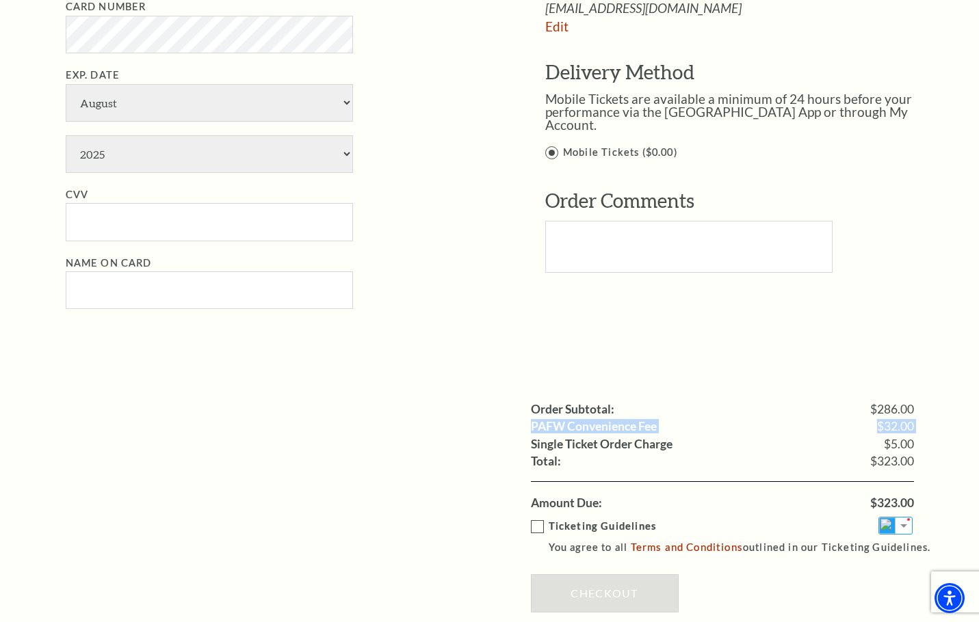
drag, startPoint x: 319, startPoint y: 436, endPoint x: 325, endPoint y: 434, distance: 7.0
click at [322, 434] on ul "Order Subtotal: $286.00 PAFW Convenience Fee $32.00 Single Ticket Order Charge …" at bounding box center [490, 456] width 848 height 111
drag, startPoint x: 874, startPoint y: 498, endPoint x: 917, endPoint y: 503, distance: 43.4
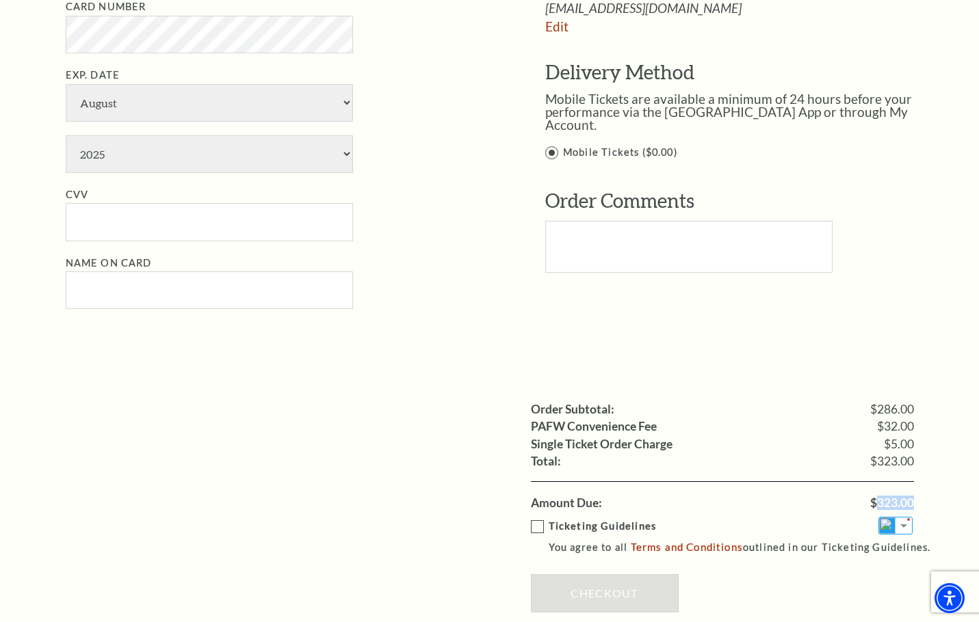
copy span "323.00"
click at [347, 412] on ul "Order Subtotal: $286.00 PAFW Convenience Fee $32.00 Single Ticket Order Charge …" at bounding box center [490, 456] width 848 height 111
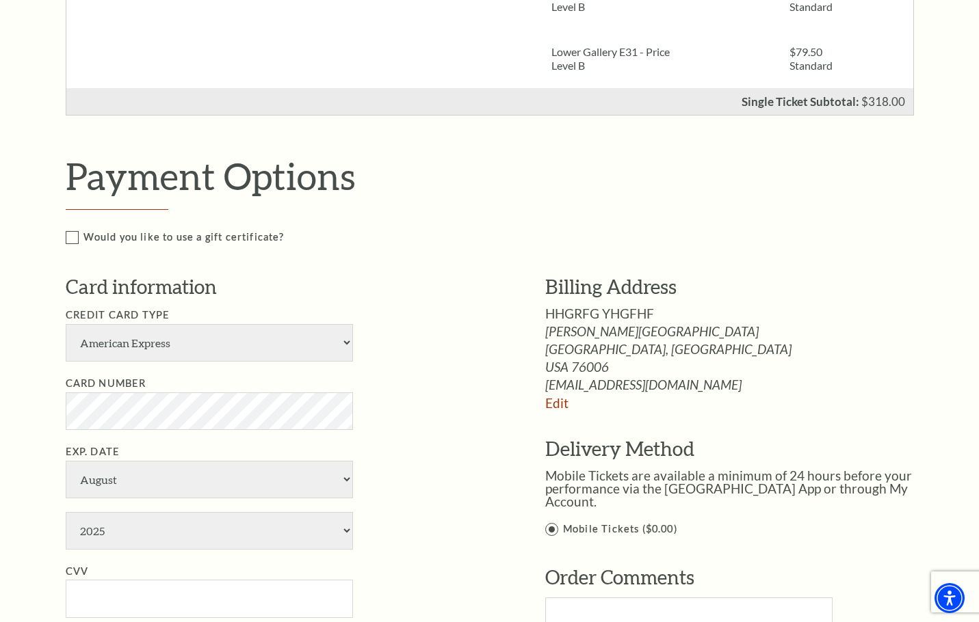
scroll to position [255, 0]
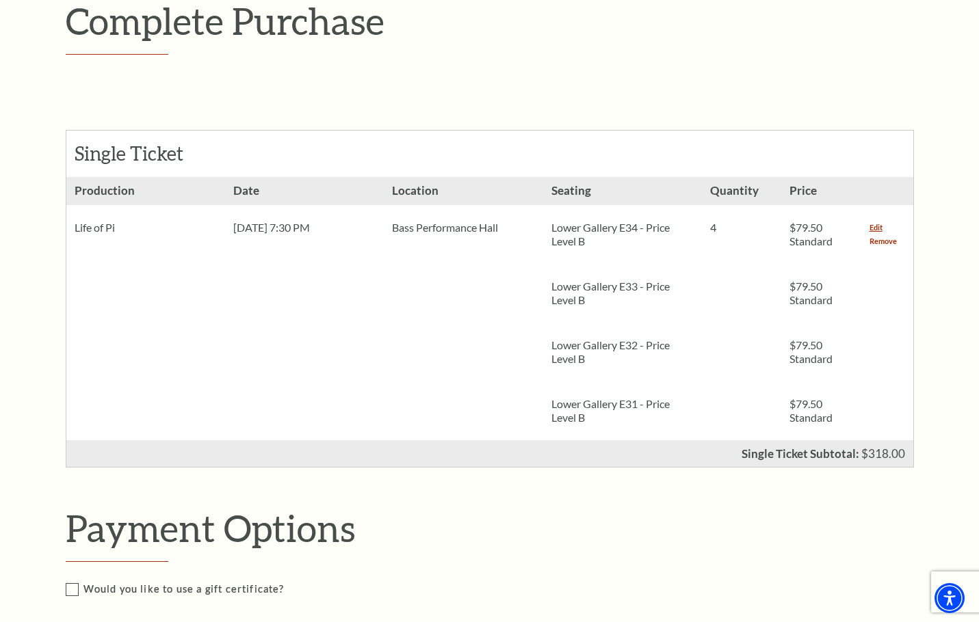
click at [870, 243] on link "Remove" at bounding box center [882, 242] width 27 height 14
click at [886, 236] on link "Remove" at bounding box center [882, 242] width 27 height 14
